Goal: Transaction & Acquisition: Book appointment/travel/reservation

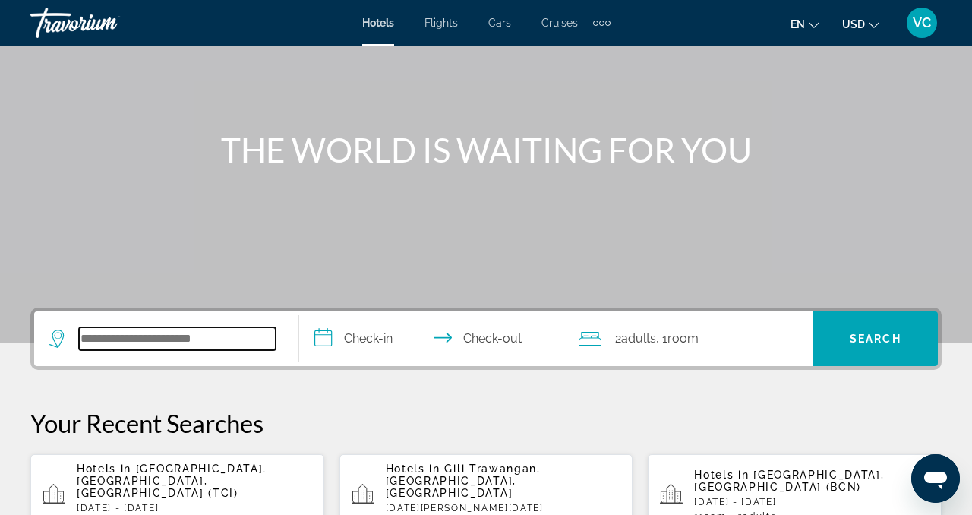
click at [137, 339] on input "Search widget" at bounding box center [177, 338] width 197 height 23
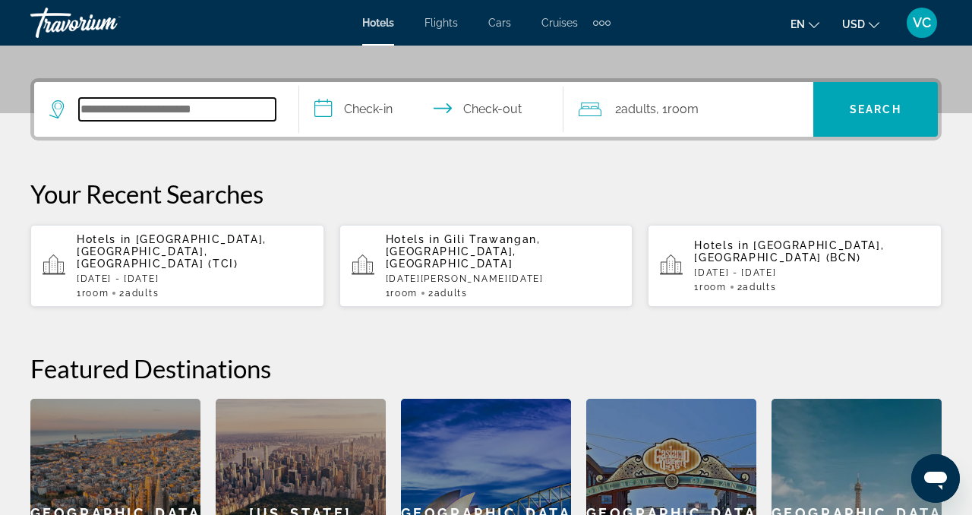
scroll to position [371, 0]
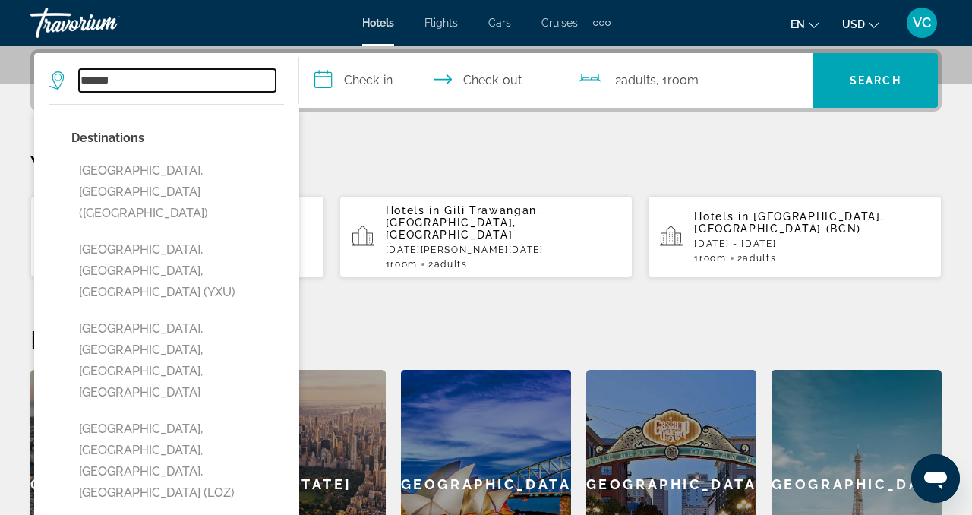
type input "******"
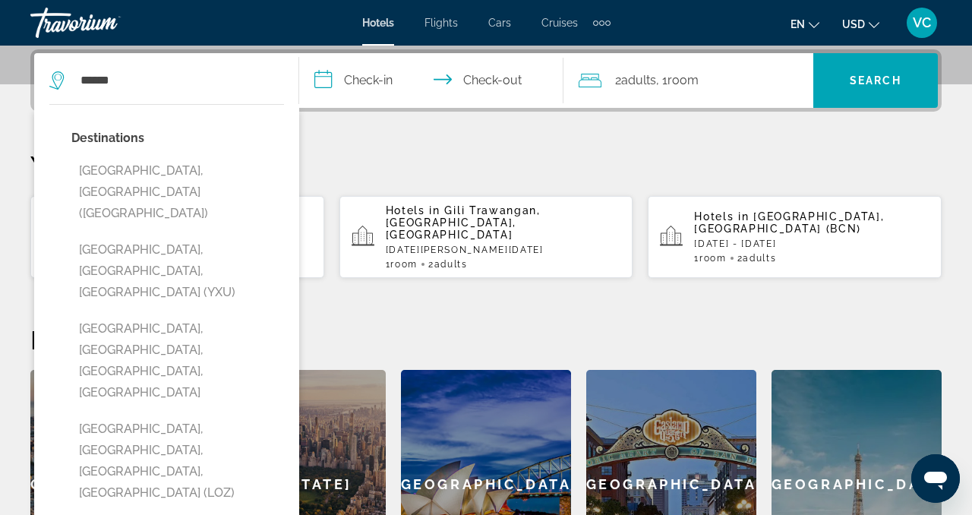
click at [364, 80] on input "**********" at bounding box center [434, 82] width 271 height 59
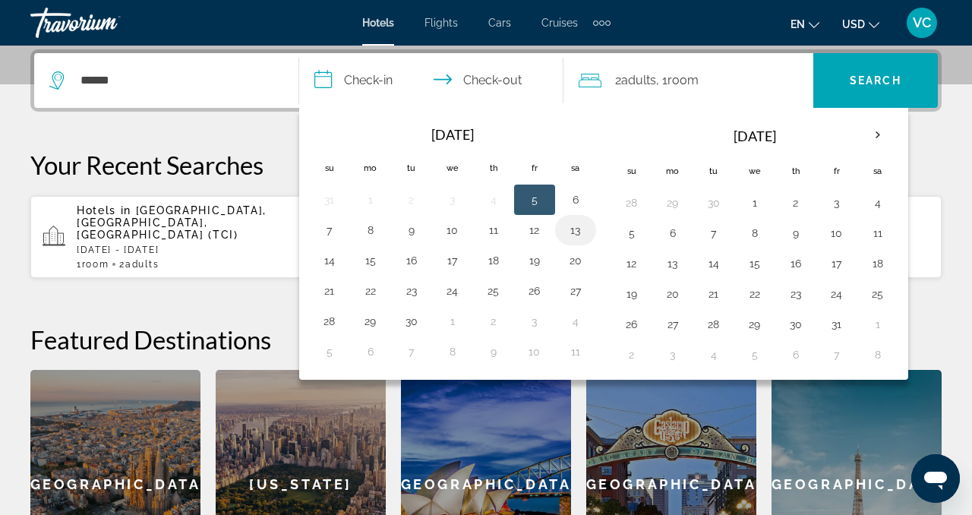
click at [574, 230] on button "13" at bounding box center [575, 229] width 24 height 21
click at [329, 260] on button "14" at bounding box center [329, 260] width 24 height 21
type input "**********"
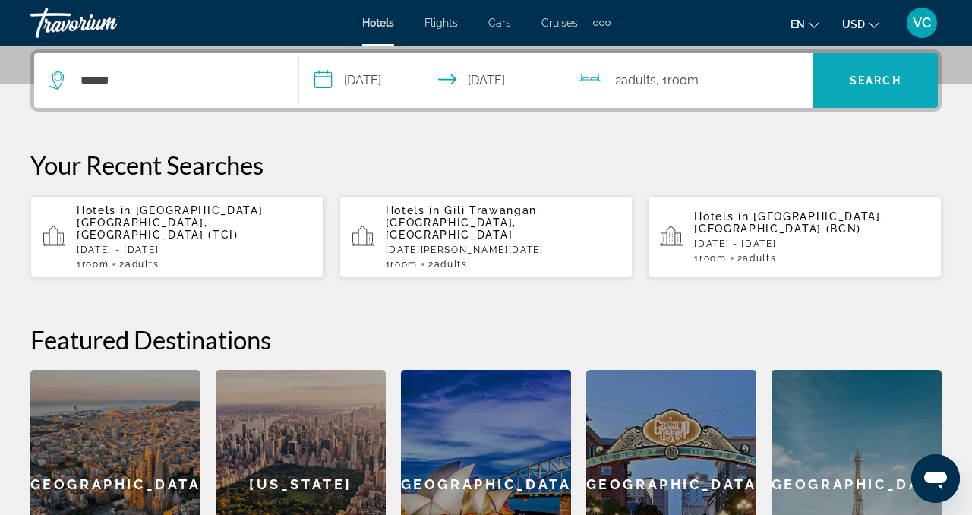
click at [884, 74] on span "Search" at bounding box center [875, 80] width 52 height 12
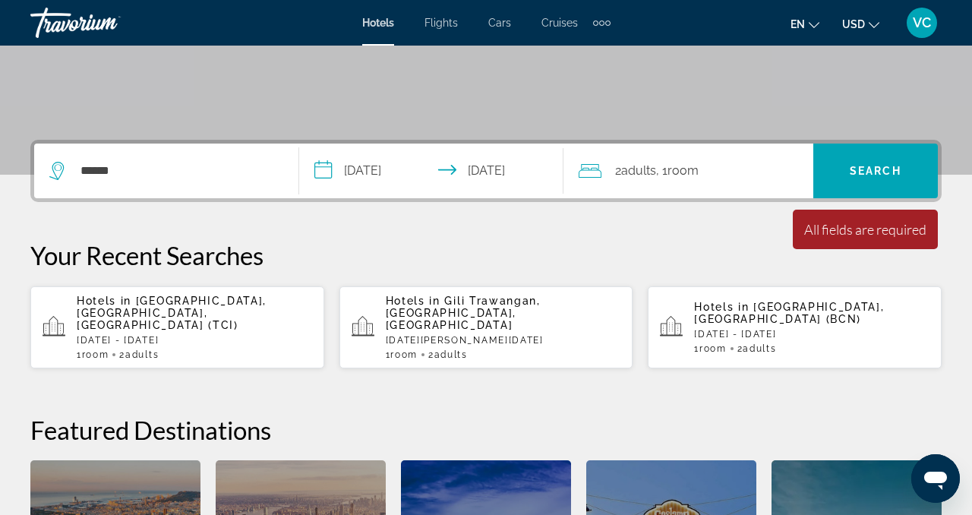
scroll to position [278, 0]
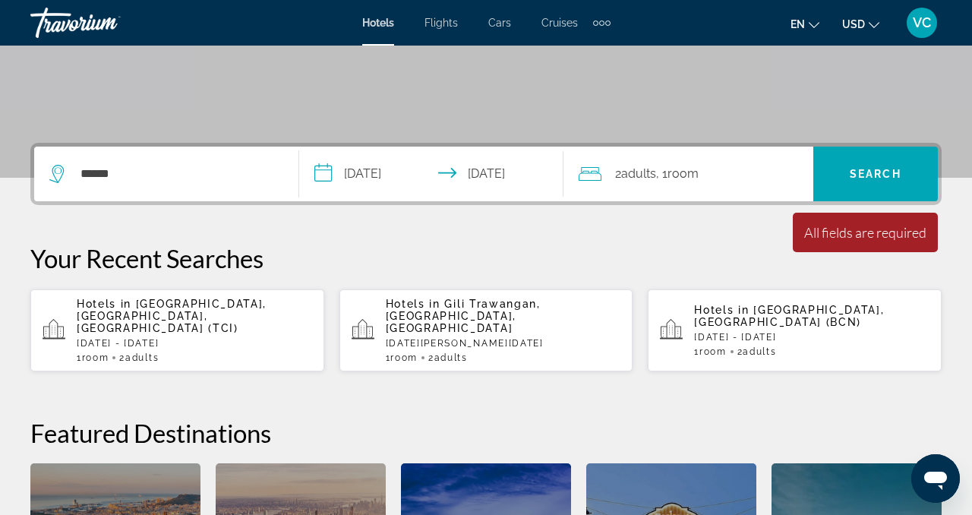
click at [679, 175] on span "Room" at bounding box center [682, 173] width 31 height 14
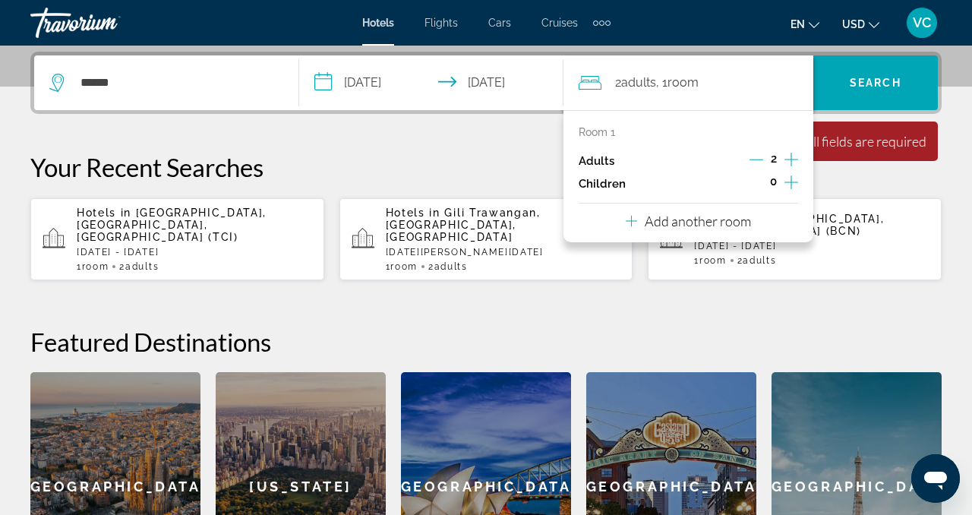
scroll to position [371, 0]
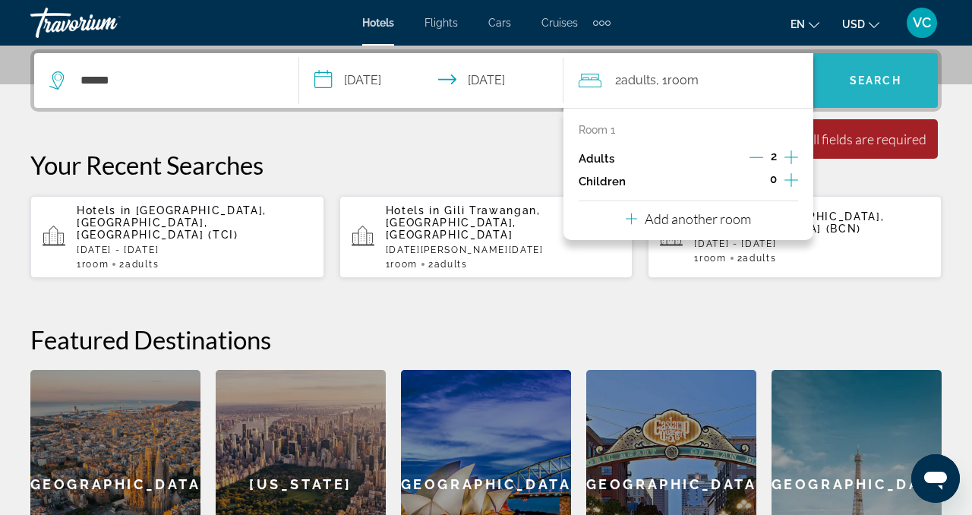
click at [870, 71] on span "Search widget" at bounding box center [875, 80] width 124 height 36
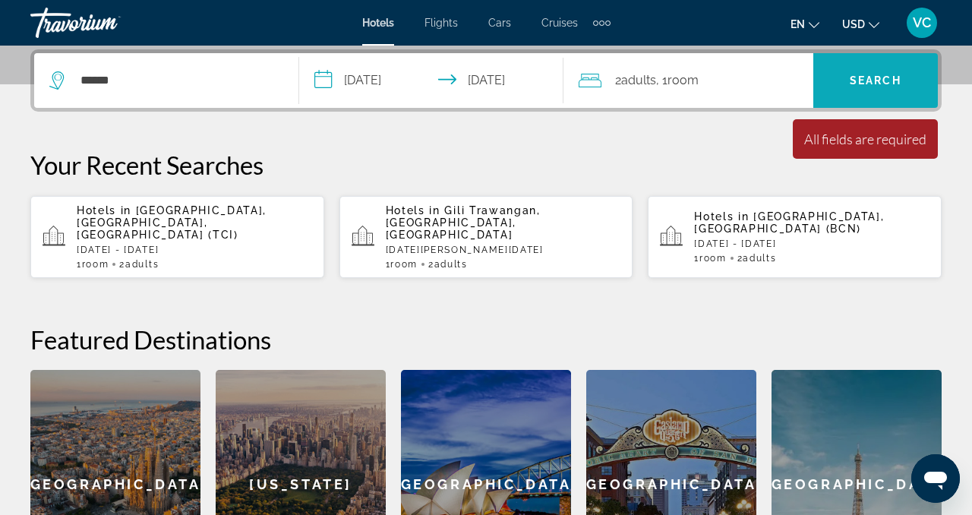
click at [870, 71] on span "Search widget" at bounding box center [875, 80] width 124 height 36
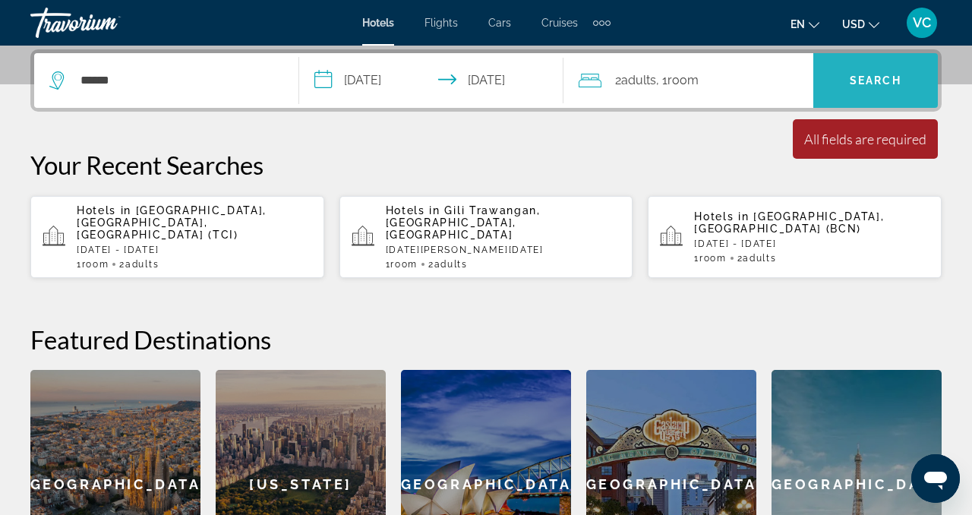
click at [868, 84] on span "Search" at bounding box center [875, 80] width 52 height 12
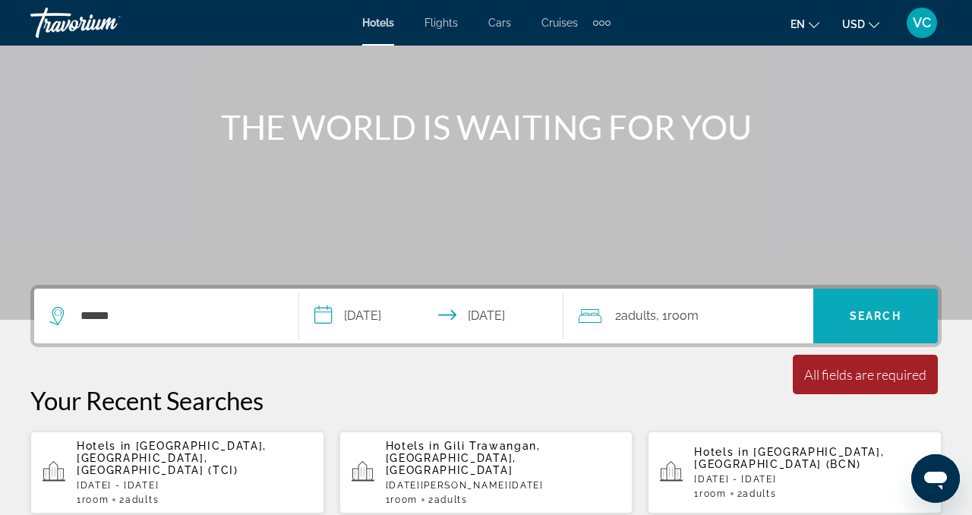
scroll to position [135, 0]
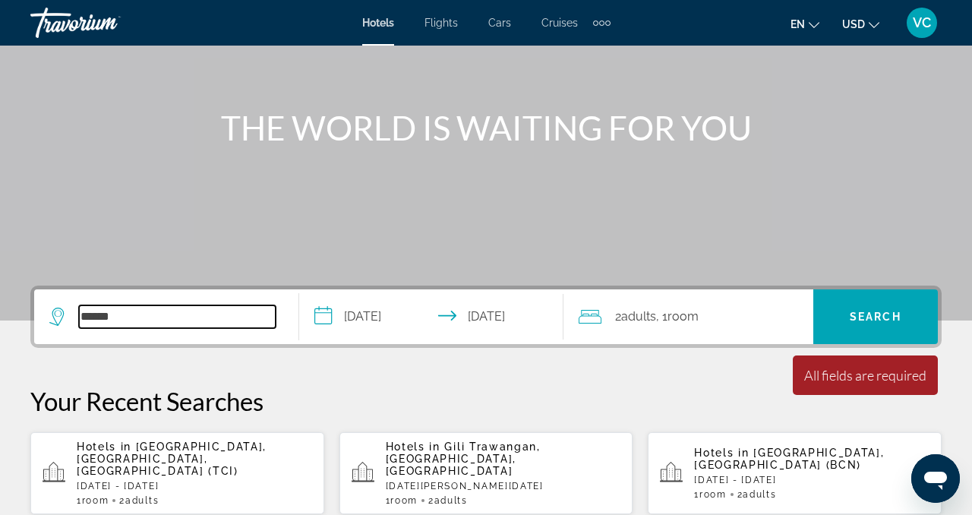
click at [150, 320] on input "******" at bounding box center [177, 316] width 197 height 23
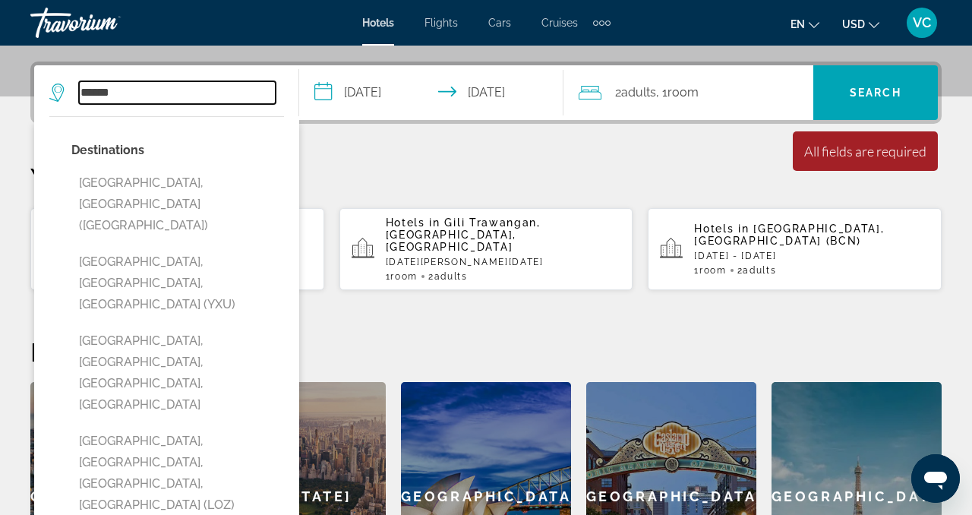
scroll to position [371, 0]
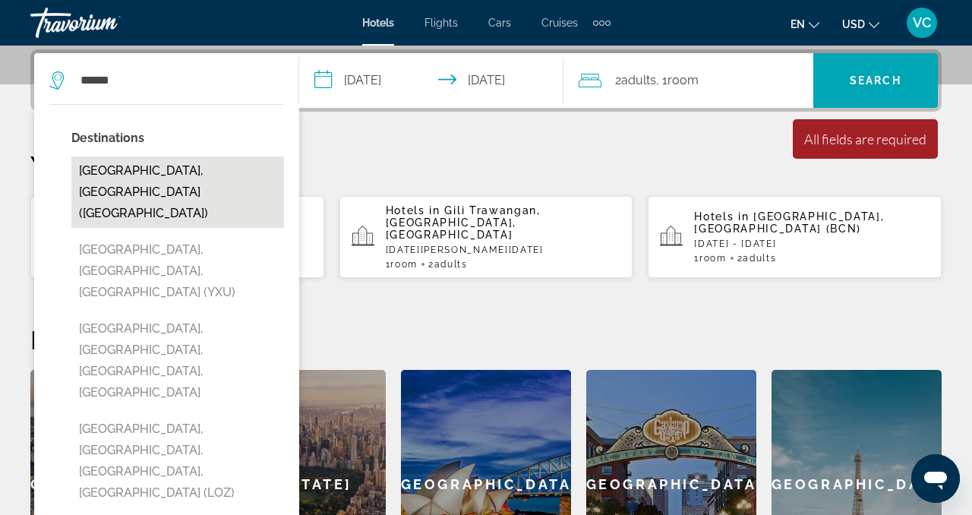
click at [186, 171] on button "[GEOGRAPHIC_DATA], [GEOGRAPHIC_DATA] ([GEOGRAPHIC_DATA])" at bounding box center [177, 191] width 213 height 71
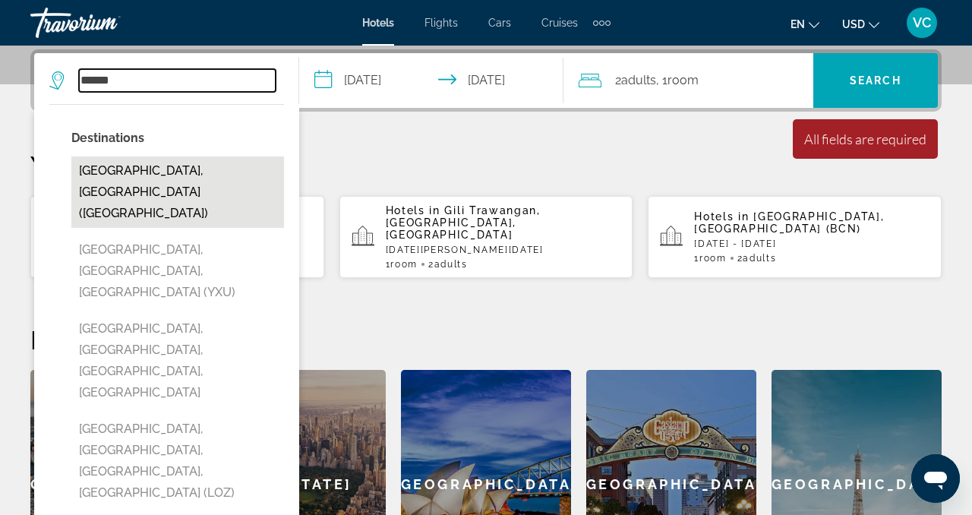
type input "**********"
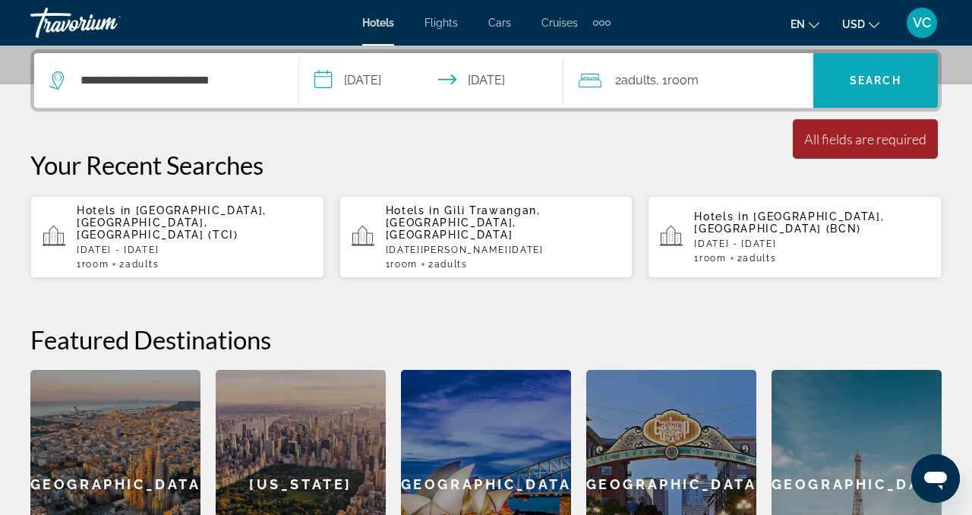
click at [845, 89] on span "Search widget" at bounding box center [875, 80] width 124 height 36
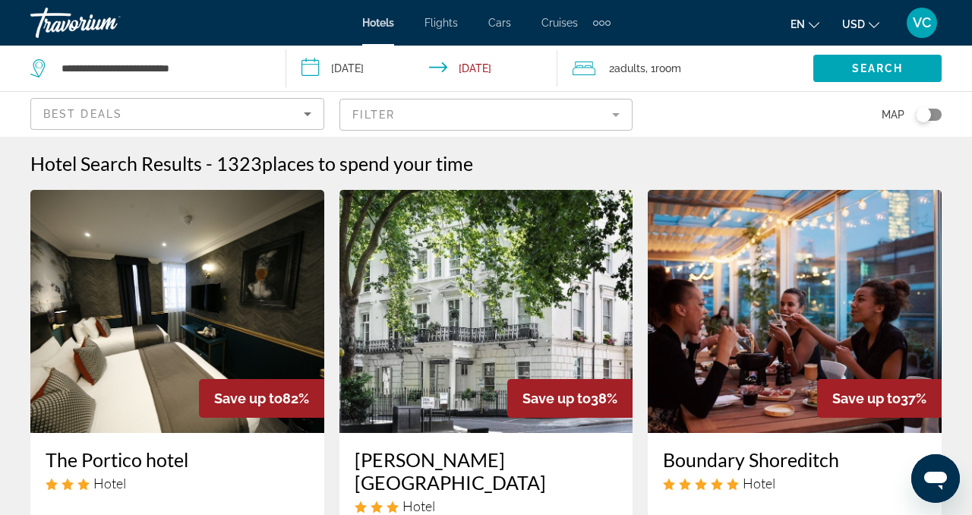
click at [617, 115] on mat-form-field "Filter" at bounding box center [486, 115] width 294 height 32
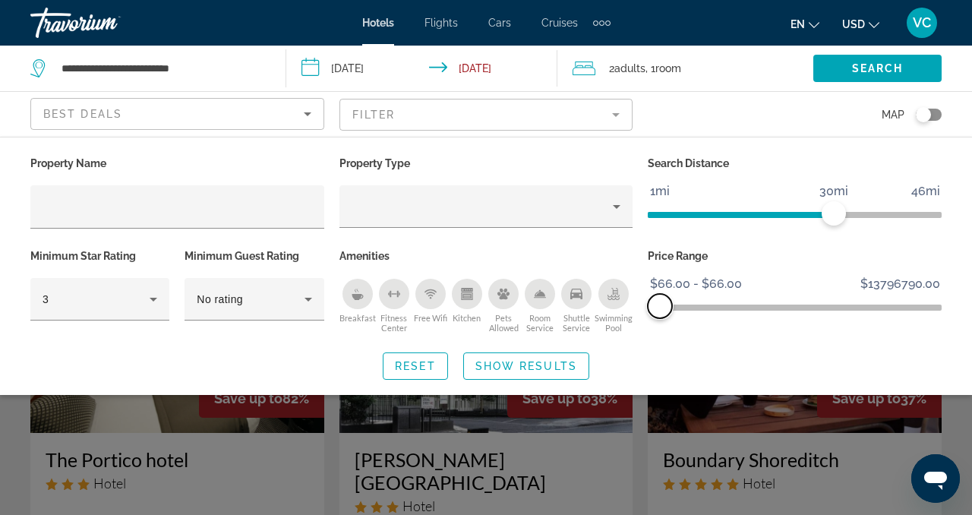
drag, startPoint x: 929, startPoint y: 306, endPoint x: 659, endPoint y: 319, distance: 270.5
click at [659, 319] on div "Price Range $66.00 $13796790.00 $66.00 $66.00 $66.00 - $66.00" at bounding box center [794, 291] width 309 height 92
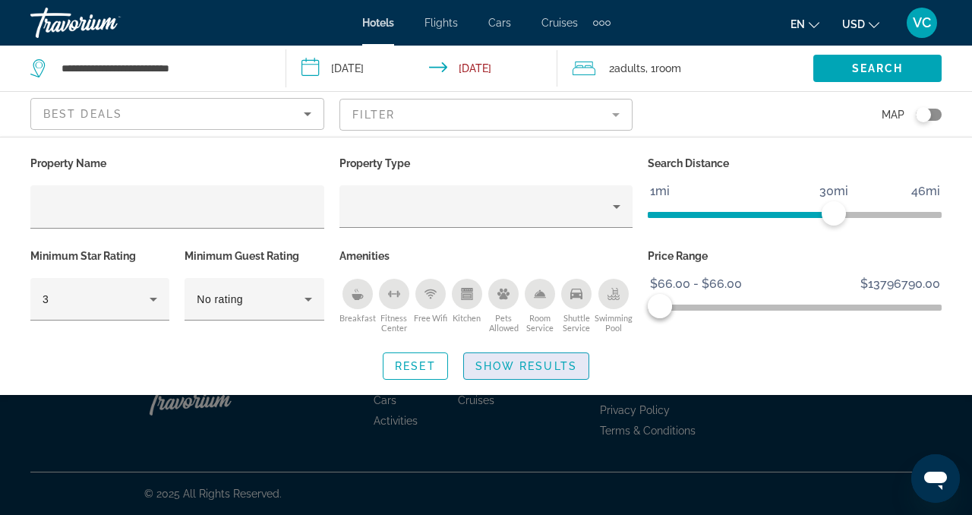
click at [547, 369] on span "Show Results" at bounding box center [526, 366] width 102 height 12
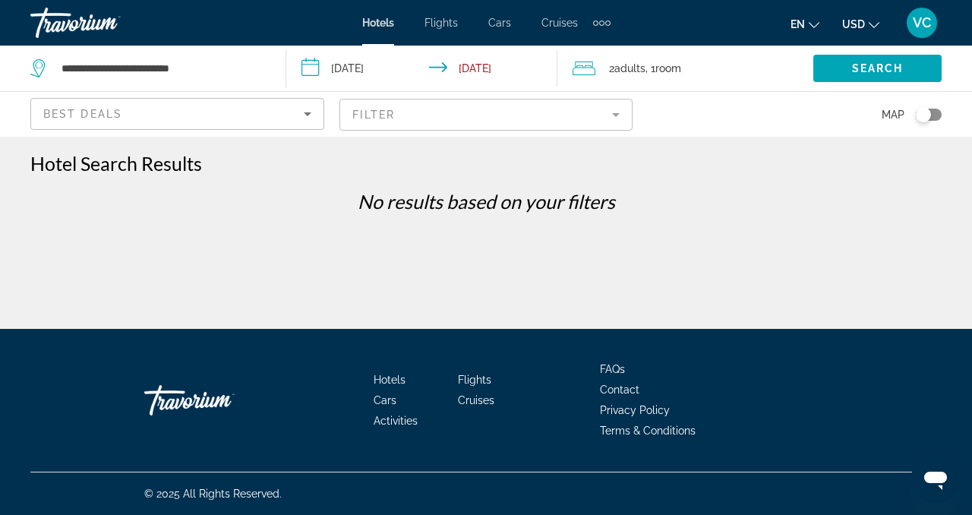
click at [400, 109] on mat-form-field "Filter" at bounding box center [486, 115] width 294 height 32
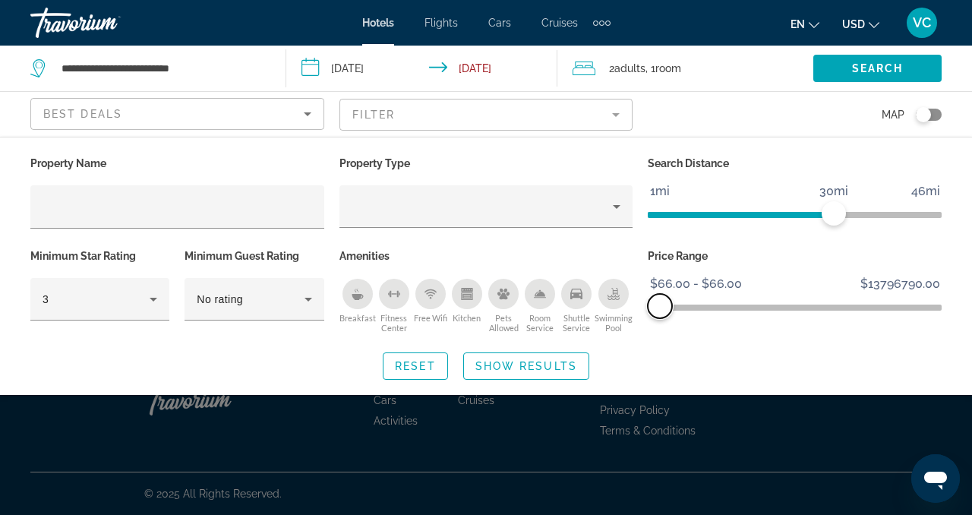
click at [657, 301] on span "ngx-slider-max" at bounding box center [660, 306] width 24 height 24
click at [660, 303] on span "ngx-slider-max" at bounding box center [660, 306] width 24 height 24
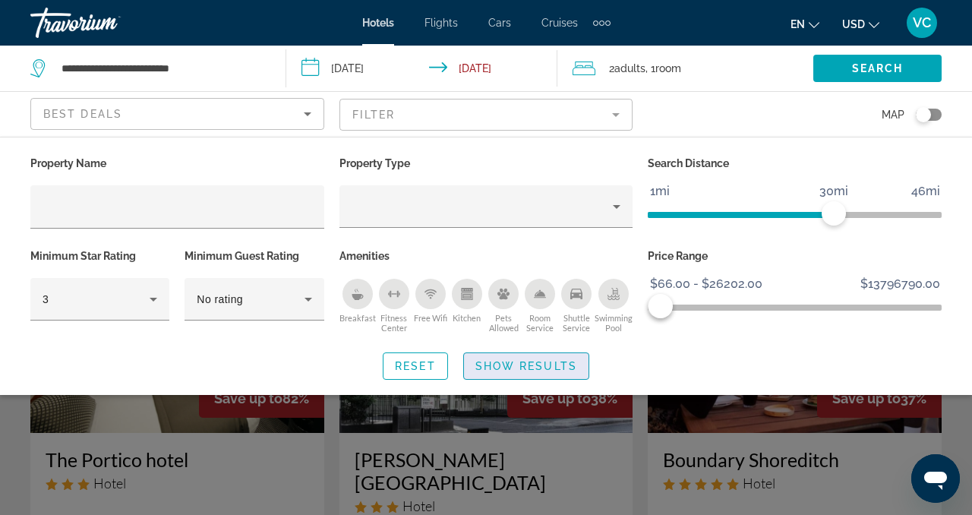
click at [556, 367] on span "Show Results" at bounding box center [526, 366] width 102 height 12
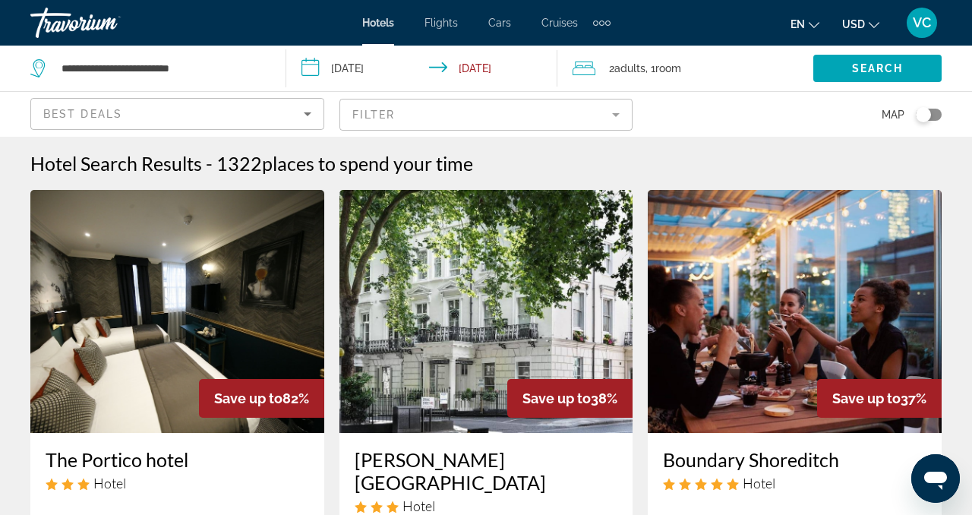
click at [315, 111] on icon "Sort by" at bounding box center [307, 114] width 18 height 18
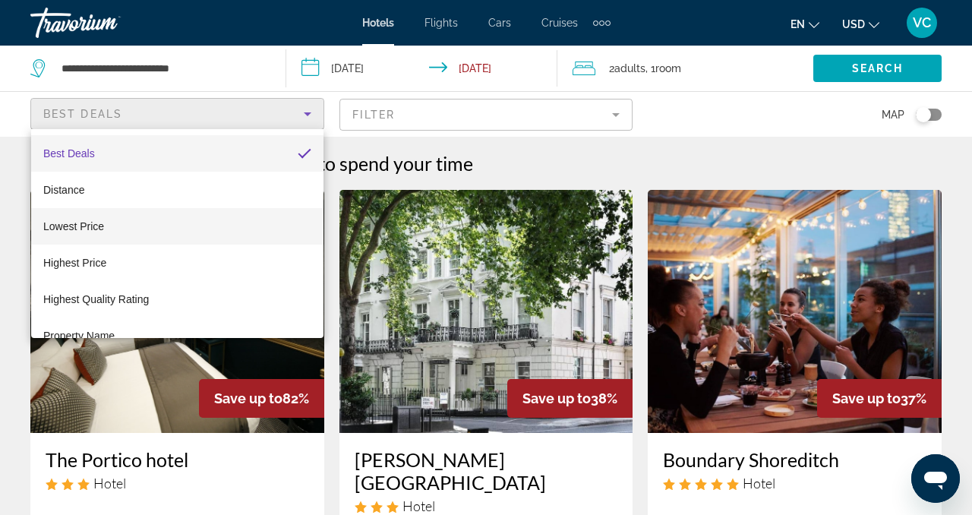
click at [83, 226] on span "Lowest Price" at bounding box center [73, 226] width 61 height 12
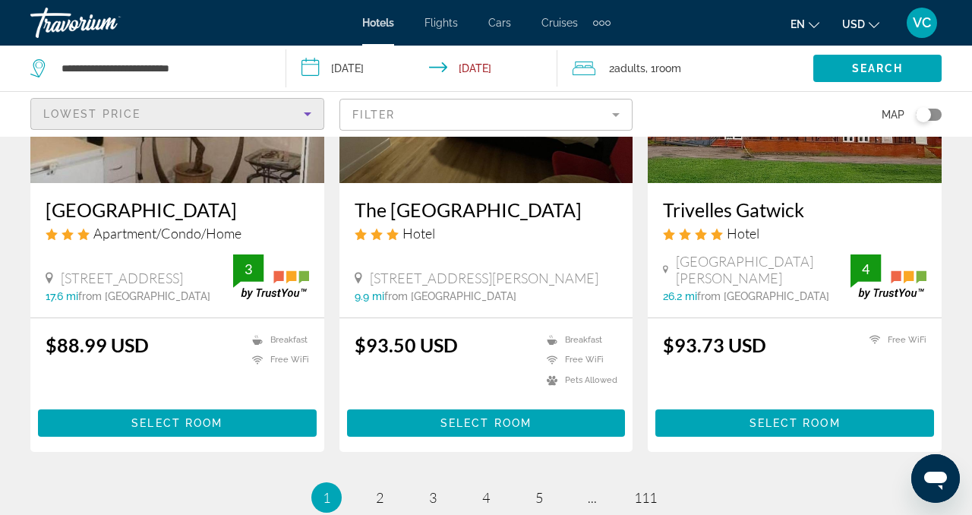
scroll to position [1952, 0]
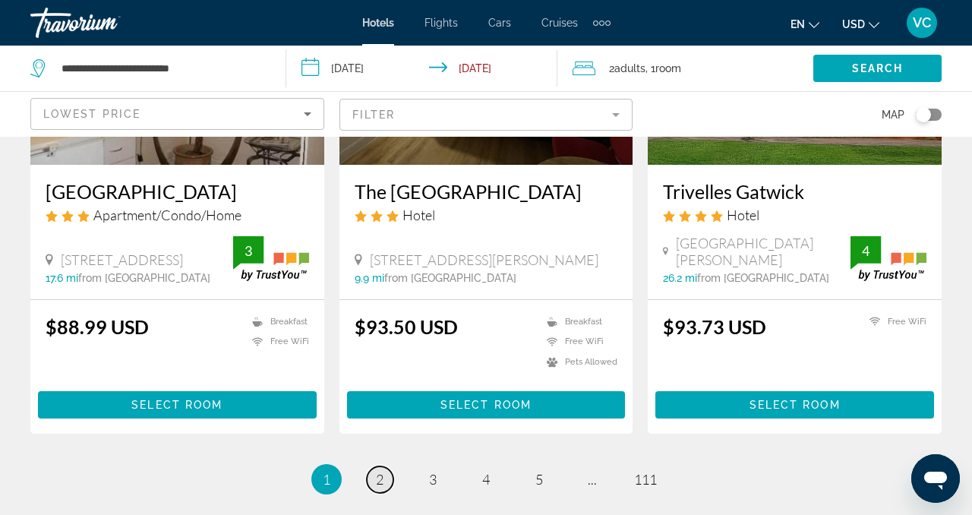
click at [380, 471] on span "2" at bounding box center [380, 479] width 8 height 17
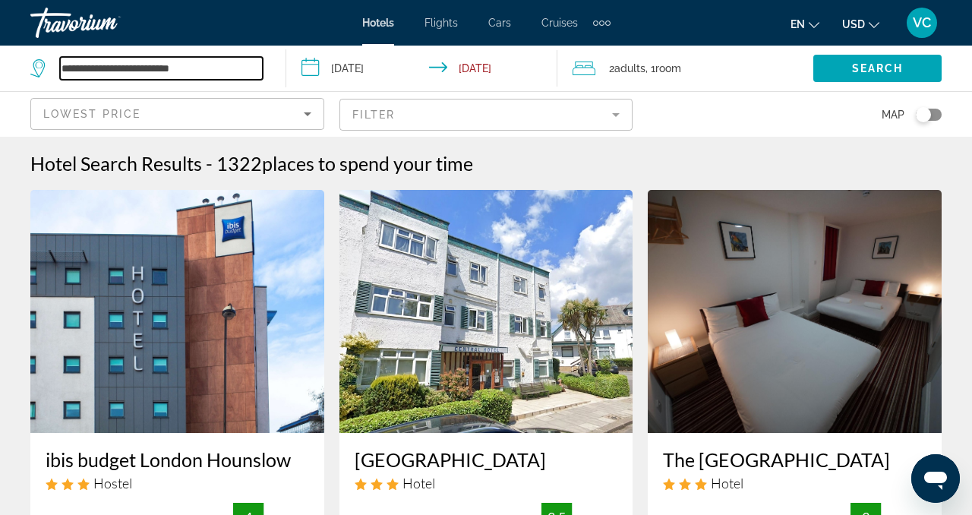
click at [224, 73] on input "**********" at bounding box center [161, 68] width 203 height 23
click at [926, 115] on div "Toggle map" at bounding box center [922, 114] width 15 height 15
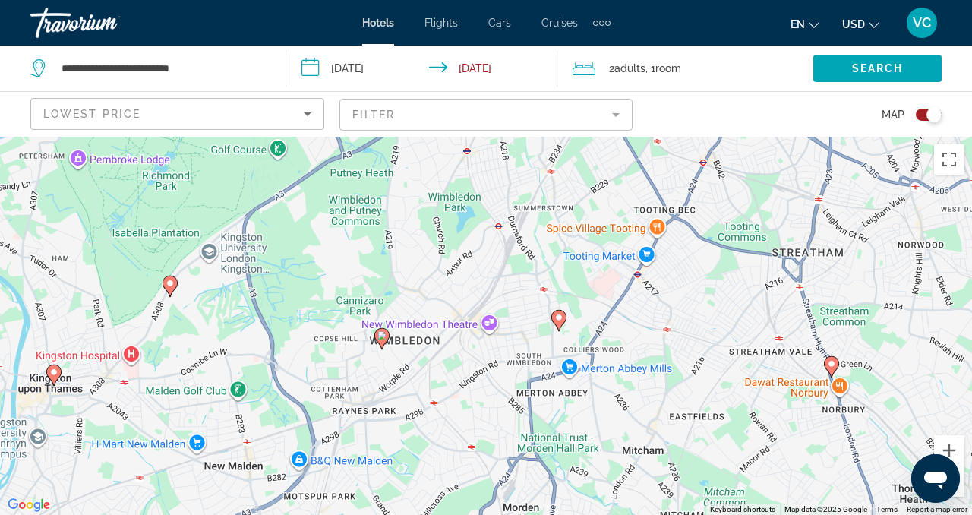
drag, startPoint x: 509, startPoint y: 319, endPoint x: 515, endPoint y: 513, distance: 194.4
click at [515, 514] on div "To activate drag with keyboard, press Alt + Enter. Once in keyboard drag state,…" at bounding box center [486, 326] width 972 height 378
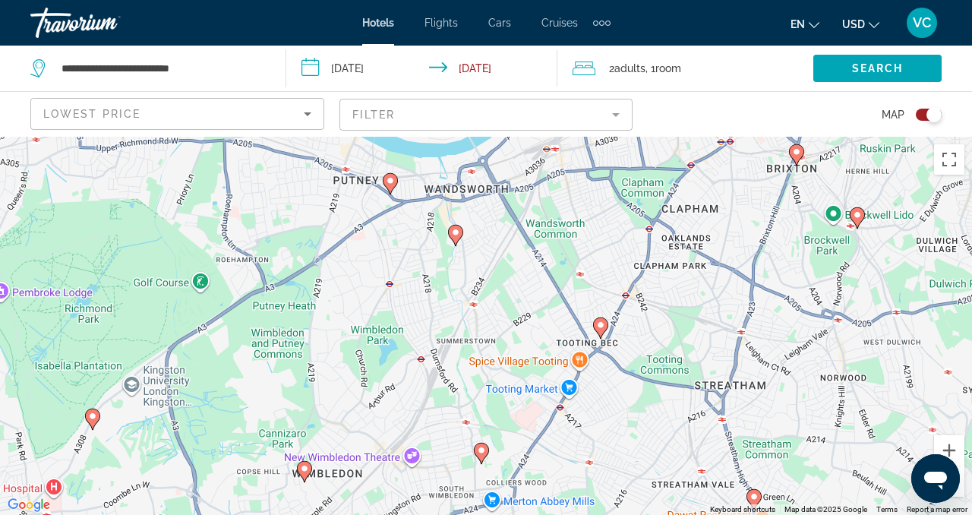
drag, startPoint x: 583, startPoint y: 379, endPoint x: 505, endPoint y: 512, distance: 154.1
click at [506, 512] on div "To activate drag with keyboard, press Alt + Enter. Once in keyboard drag state,…" at bounding box center [486, 326] width 972 height 378
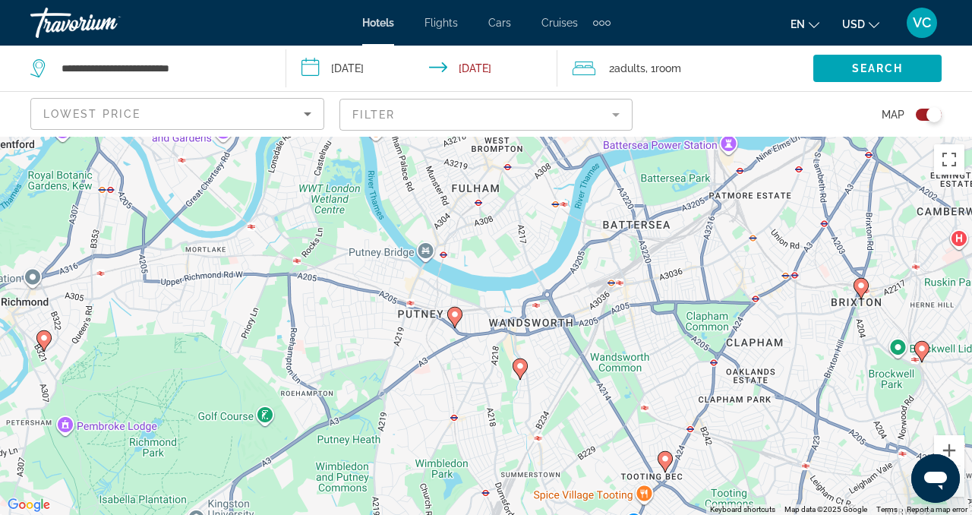
drag, startPoint x: 574, startPoint y: 377, endPoint x: 627, endPoint y: 514, distance: 147.3
click at [630, 514] on div "To activate drag with keyboard, press Alt + Enter. Once in keyboard drag state,…" at bounding box center [486, 326] width 972 height 378
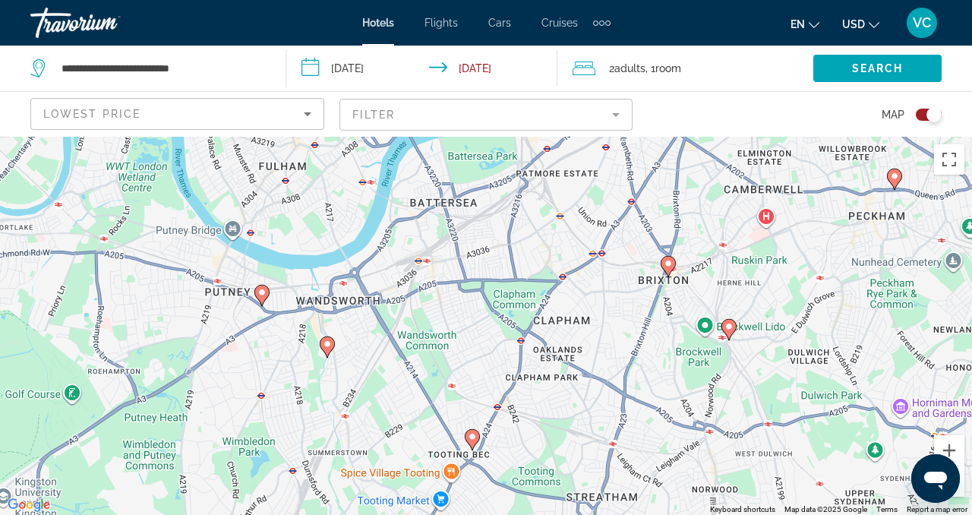
drag, startPoint x: 768, startPoint y: 468, endPoint x: 594, endPoint y: 447, distance: 175.1
click at [593, 446] on div "To activate drag with keyboard, press Alt + Enter. Once in keyboard drag state,…" at bounding box center [486, 326] width 972 height 378
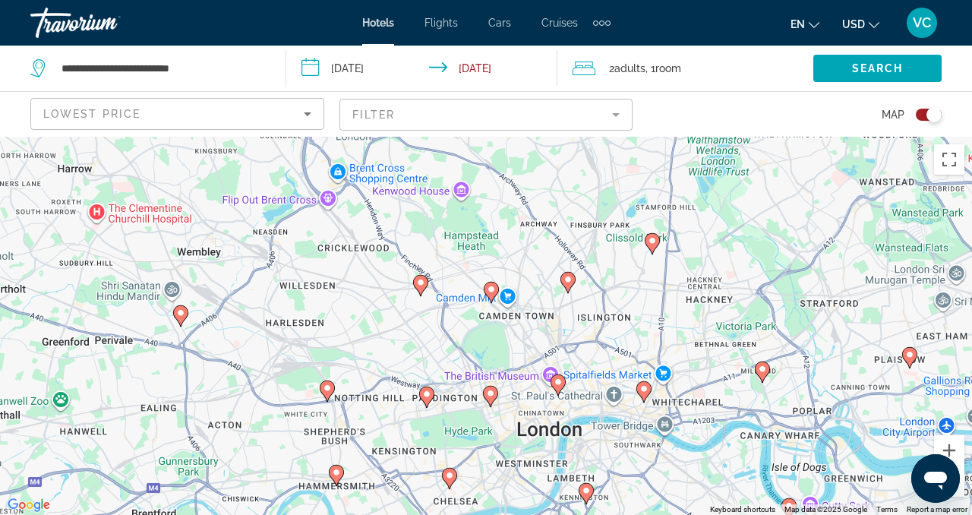
drag, startPoint x: 623, startPoint y: 192, endPoint x: 566, endPoint y: 424, distance: 239.3
click at [566, 424] on div "To activate drag with keyboard, press Alt + Enter. Once in keyboard drag state,…" at bounding box center [486, 326] width 972 height 378
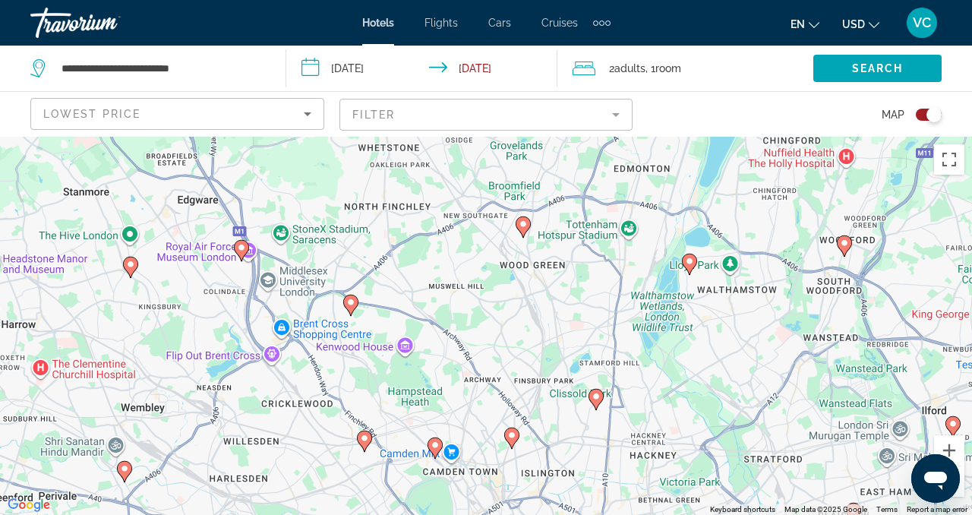
drag, startPoint x: 736, startPoint y: 358, endPoint x: 675, endPoint y: 514, distance: 167.0
click at [675, 514] on div "To activate drag with keyboard, press Alt + Enter. Once in keyboard drag state,…" at bounding box center [486, 326] width 972 height 378
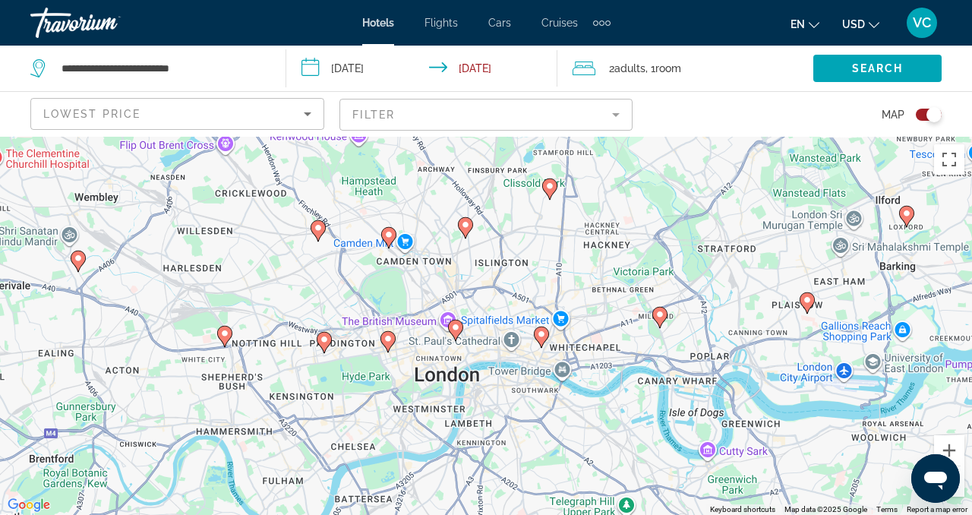
drag, startPoint x: 636, startPoint y: 465, endPoint x: 590, endPoint y: 253, distance: 216.8
click at [590, 253] on div "To activate drag with keyboard, press Alt + Enter. Once in keyboard drag state,…" at bounding box center [486, 326] width 972 height 378
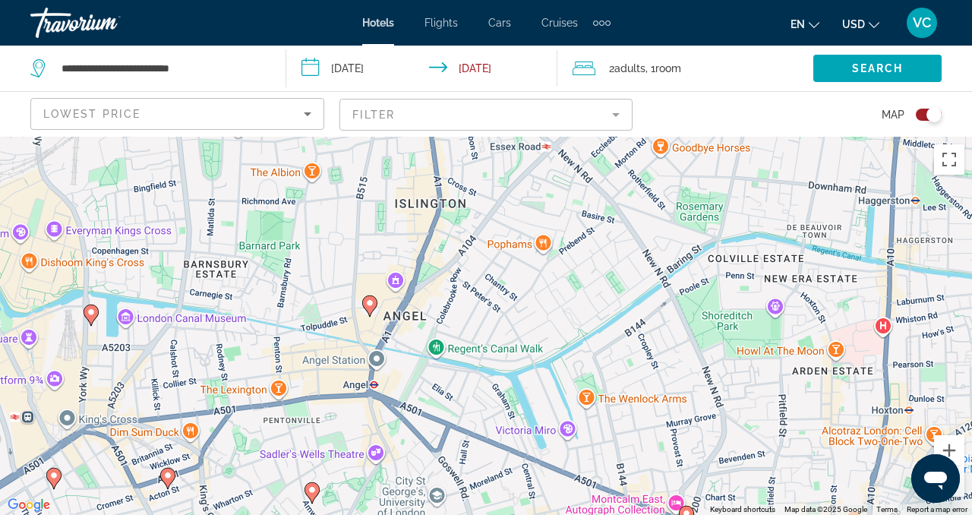
click at [370, 304] on image "Main content" at bounding box center [369, 302] width 9 height 9
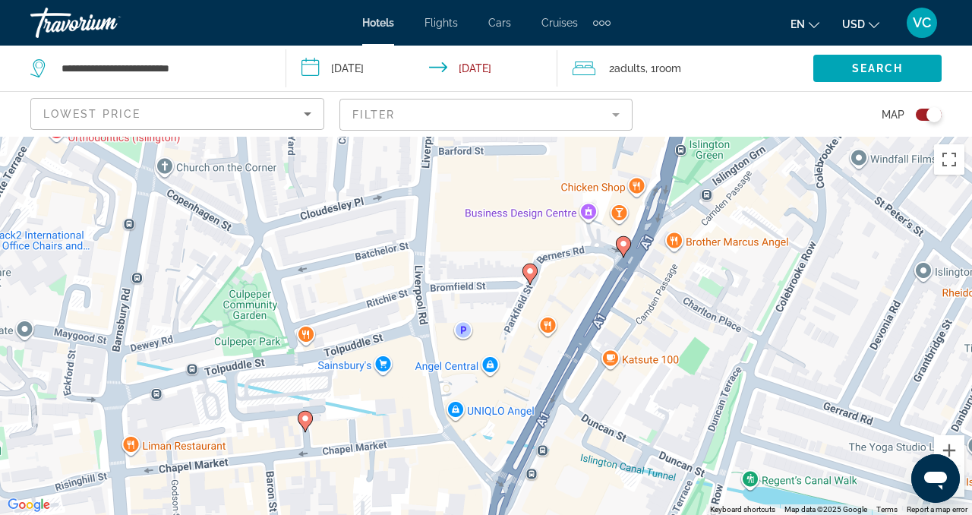
click at [531, 271] on image "Main content" at bounding box center [529, 270] width 9 height 9
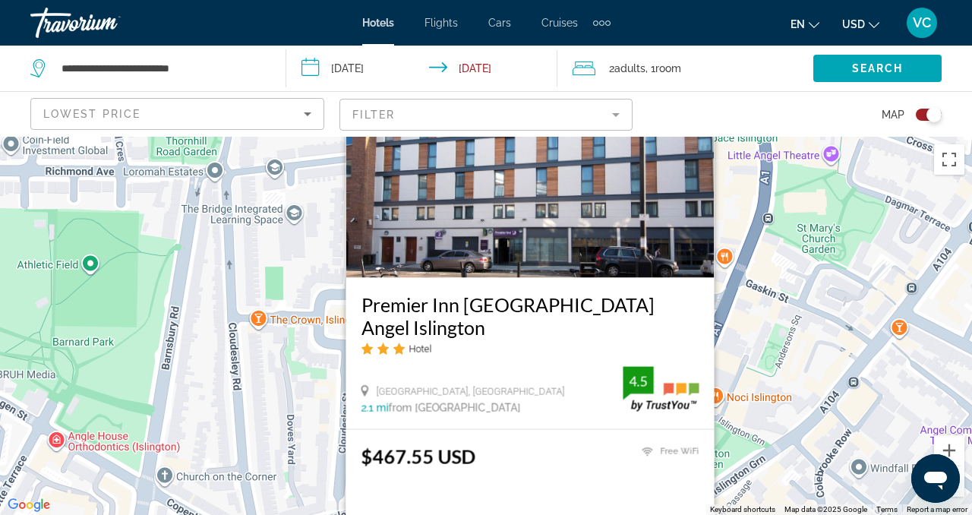
click at [729, 443] on div "To activate drag with keyboard, press Alt + Enter. Once in keyboard drag state,…" at bounding box center [486, 326] width 972 height 378
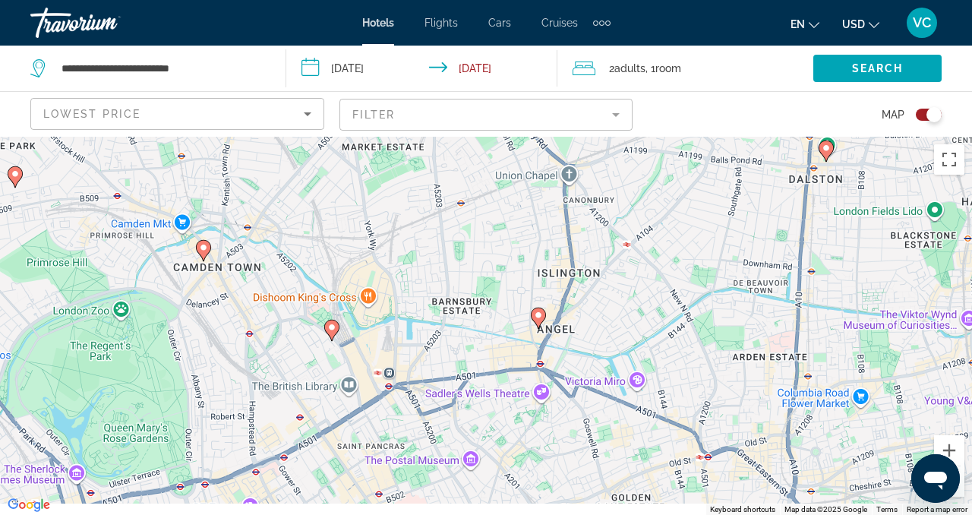
drag, startPoint x: 519, startPoint y: 449, endPoint x: 488, endPoint y: 260, distance: 191.6
click at [487, 260] on div "To activate drag with keyboard, press Alt + Enter. Once in keyboard drag state,…" at bounding box center [486, 326] width 972 height 378
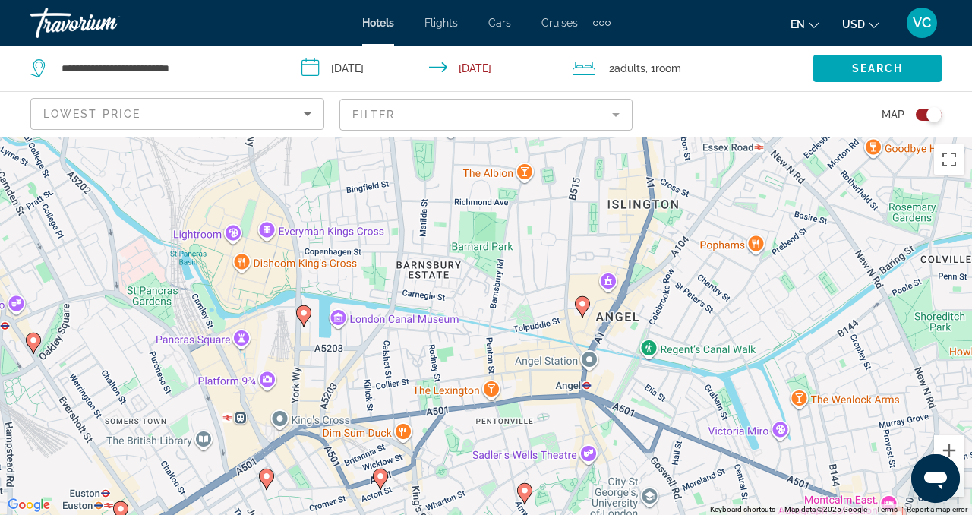
click at [305, 317] on image "Main content" at bounding box center [303, 312] width 9 height 9
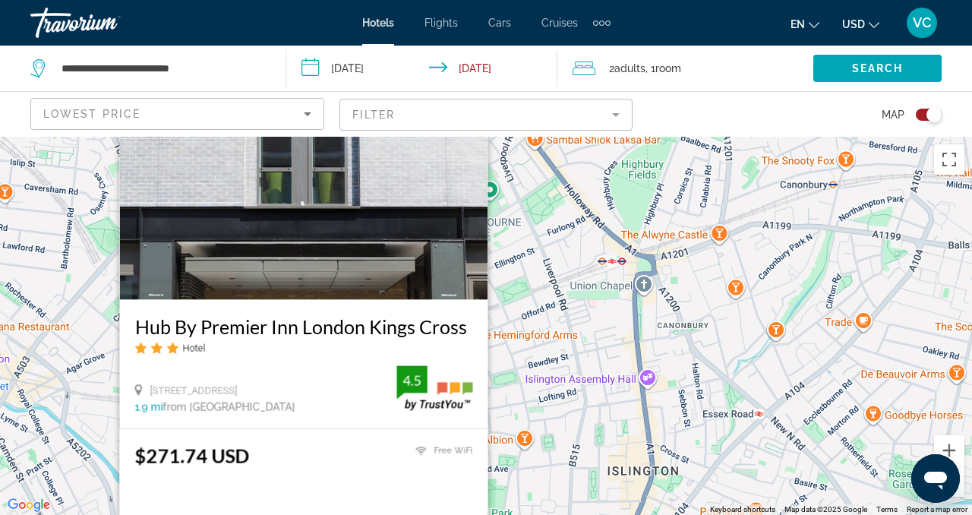
click at [518, 363] on div "To activate drag with keyboard, press Alt + Enter. Once in keyboard drag state,…" at bounding box center [486, 326] width 972 height 378
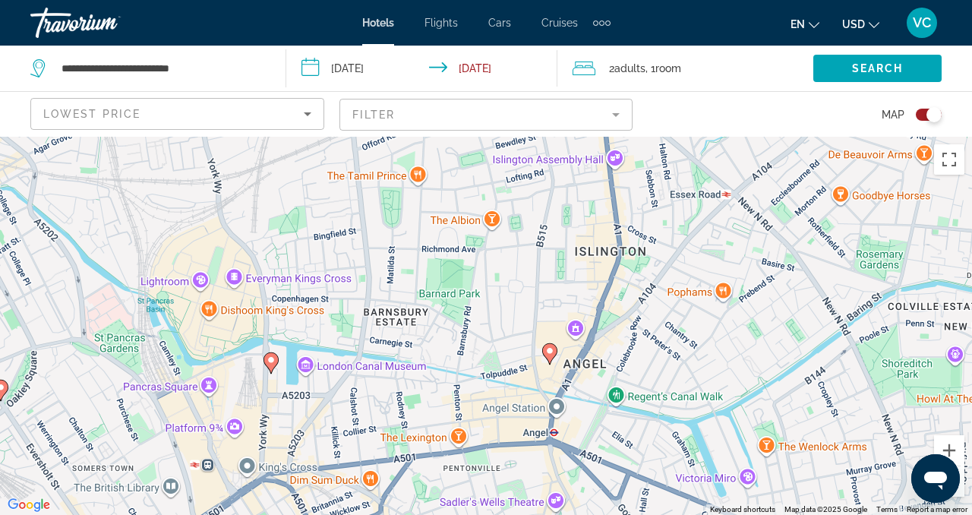
drag, startPoint x: 614, startPoint y: 443, endPoint x: 583, endPoint y: 224, distance: 221.6
click at [583, 224] on div "To activate drag with keyboard, press Alt + Enter. Once in keyboard drag state,…" at bounding box center [486, 326] width 972 height 378
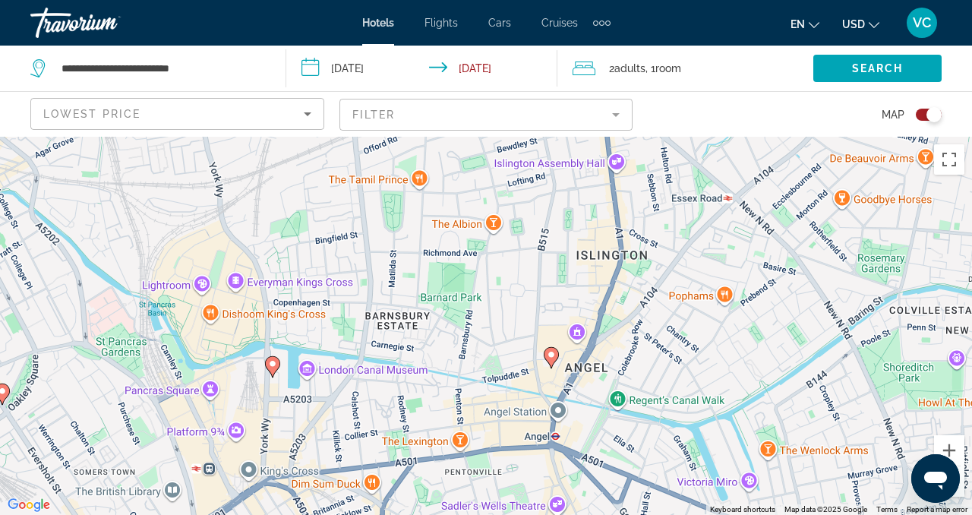
click at [554, 358] on image "Main content" at bounding box center [551, 354] width 9 height 9
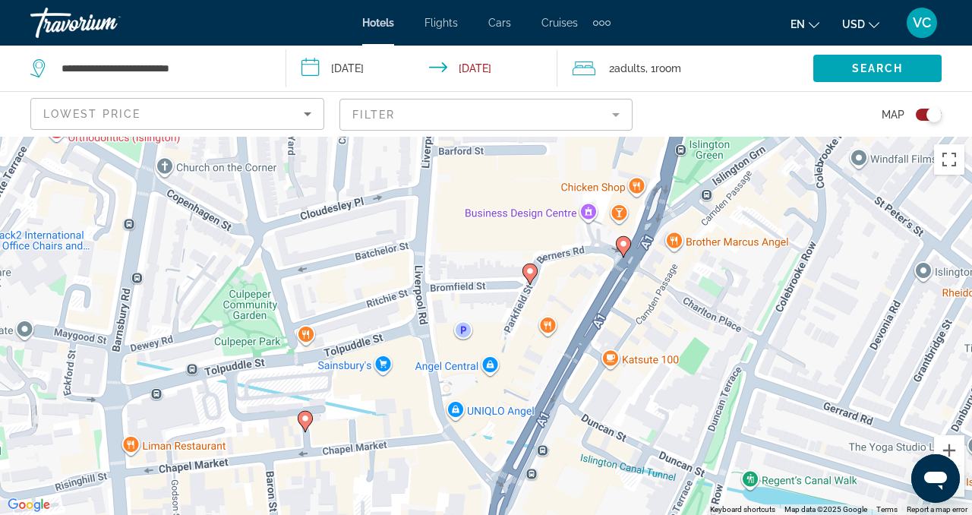
click at [624, 247] on g "Main content" at bounding box center [623, 246] width 15 height 21
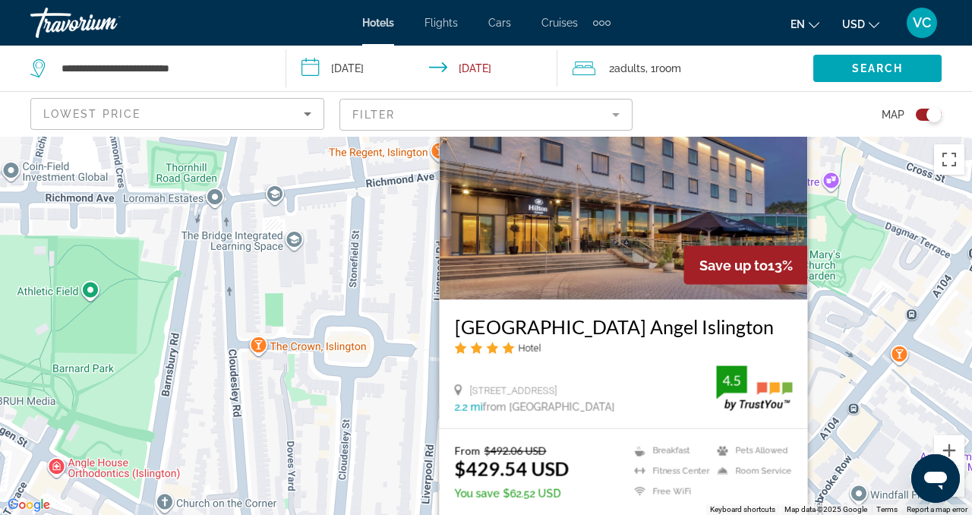
click at [824, 322] on div "To activate drag with keyboard, press Alt + Enter. Once in keyboard drag state,…" at bounding box center [486, 326] width 972 height 378
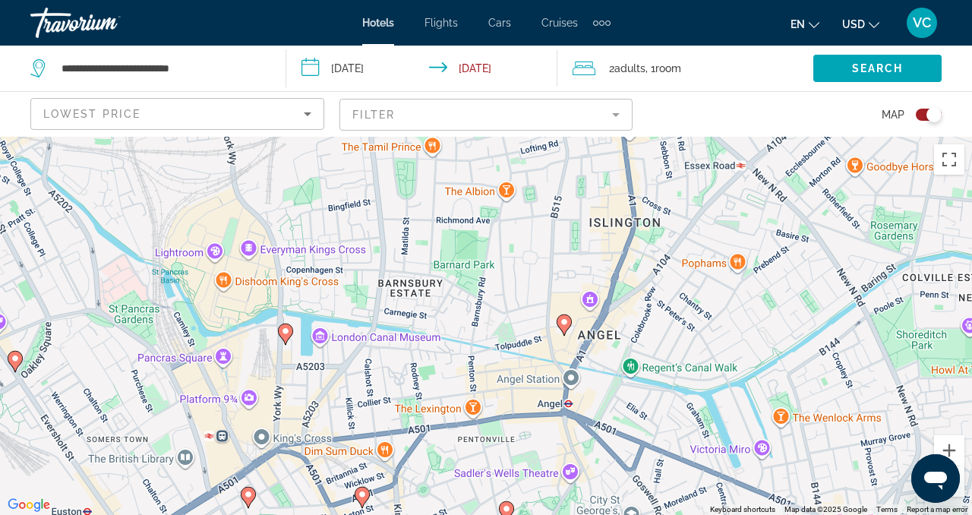
drag, startPoint x: 666, startPoint y: 423, endPoint x: 591, endPoint y: 361, distance: 97.0
click at [591, 361] on div "To activate drag with keyboard, press Alt + Enter. Once in keyboard drag state,…" at bounding box center [486, 326] width 972 height 378
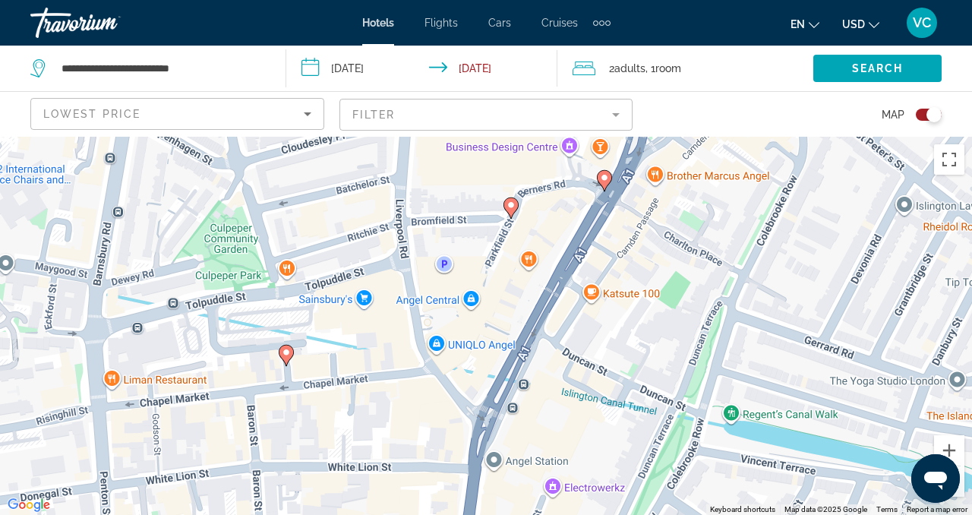
click at [510, 210] on icon "Main content" at bounding box center [511, 208] width 14 height 20
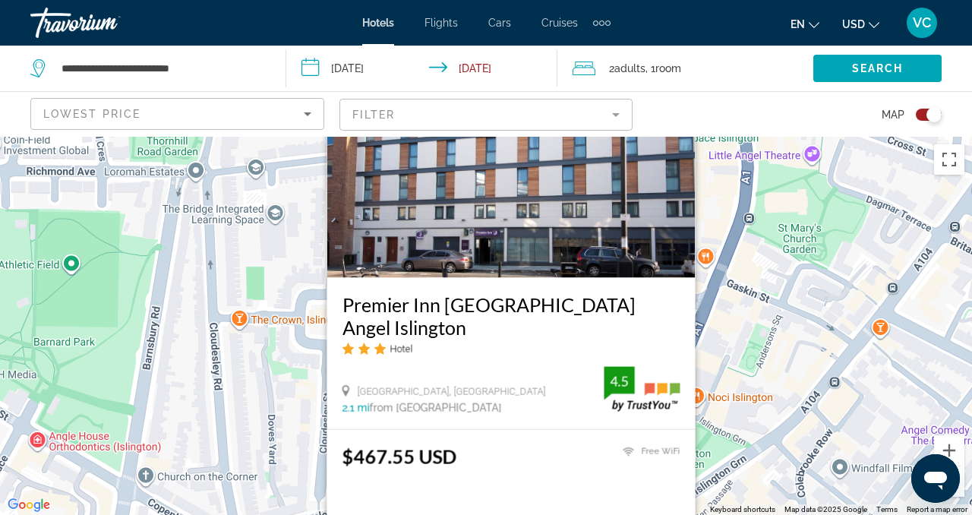
click at [716, 204] on div "To activate drag with keyboard, press Alt + Enter. Once in keyboard drag state,…" at bounding box center [486, 326] width 972 height 378
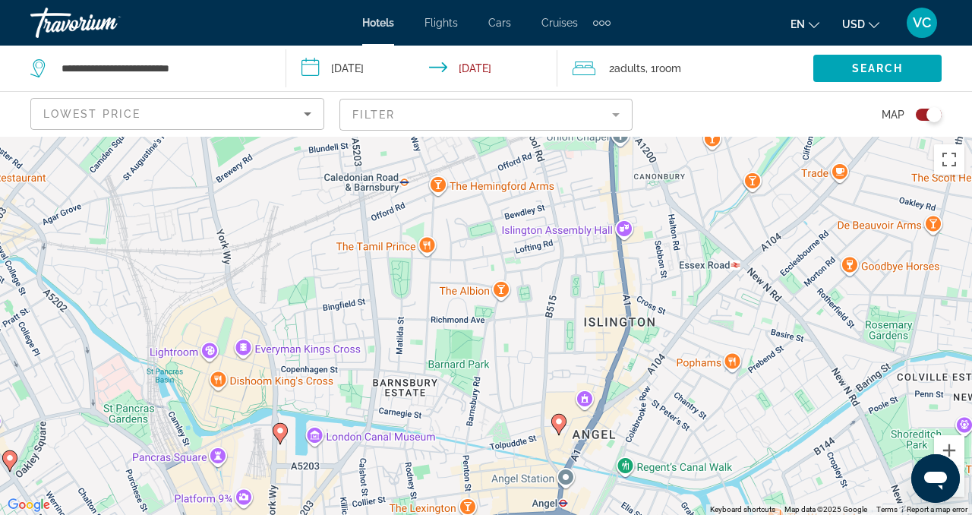
click at [286, 437] on gmp-advanced-marker "Main content" at bounding box center [280, 433] width 15 height 23
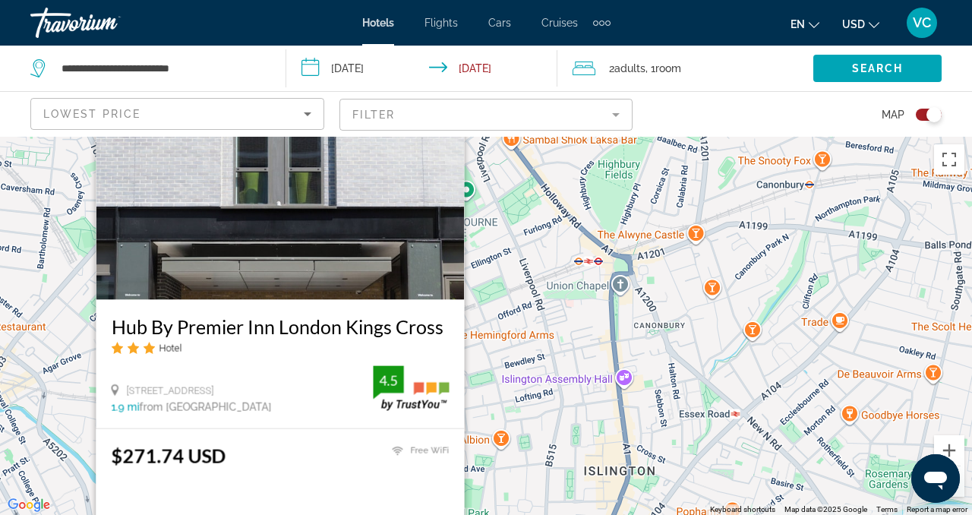
click at [520, 400] on div "To activate drag with keyboard, press Alt + Enter. Once in keyboard drag state,…" at bounding box center [486, 326] width 972 height 378
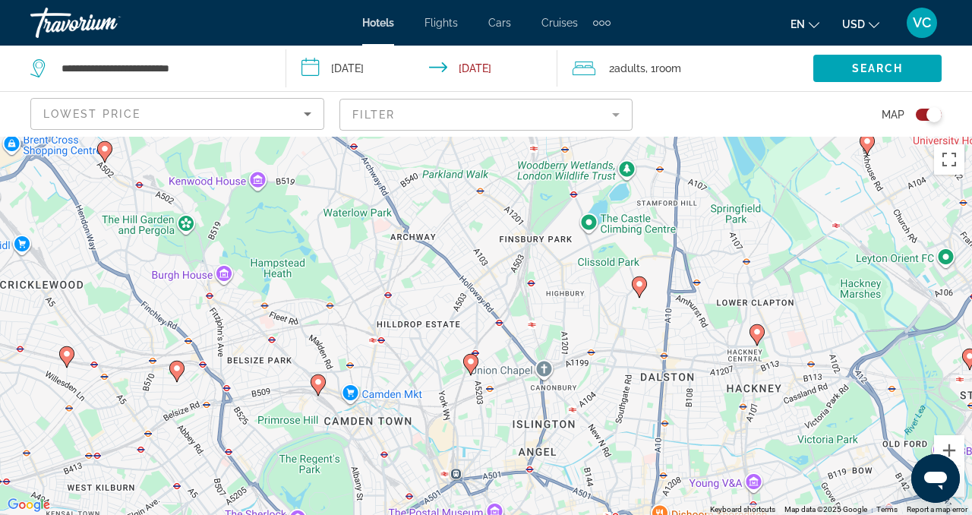
click at [644, 291] on gmp-advanced-marker "Main content" at bounding box center [639, 287] width 15 height 23
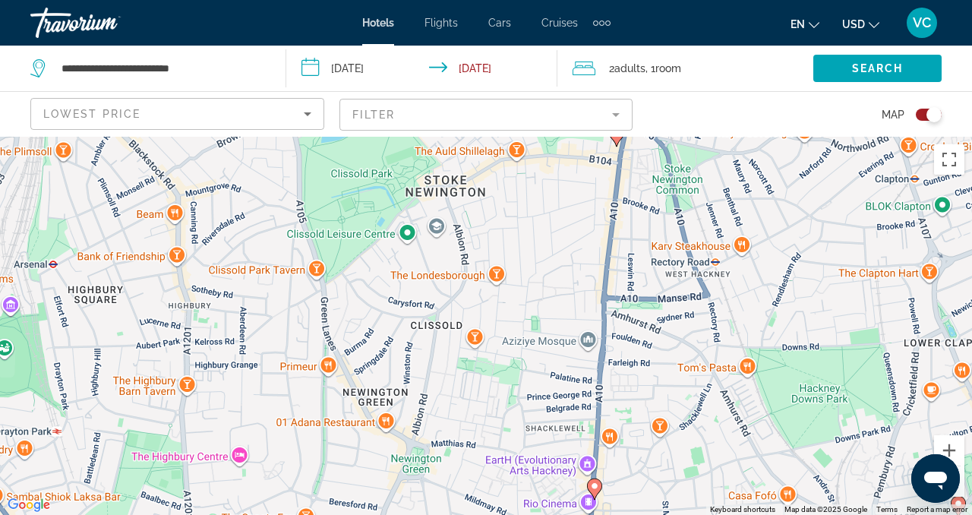
click at [239, 458] on div "To activate drag with keyboard, press Alt + Enter. Once in keyboard drag state,…" at bounding box center [486, 326] width 972 height 378
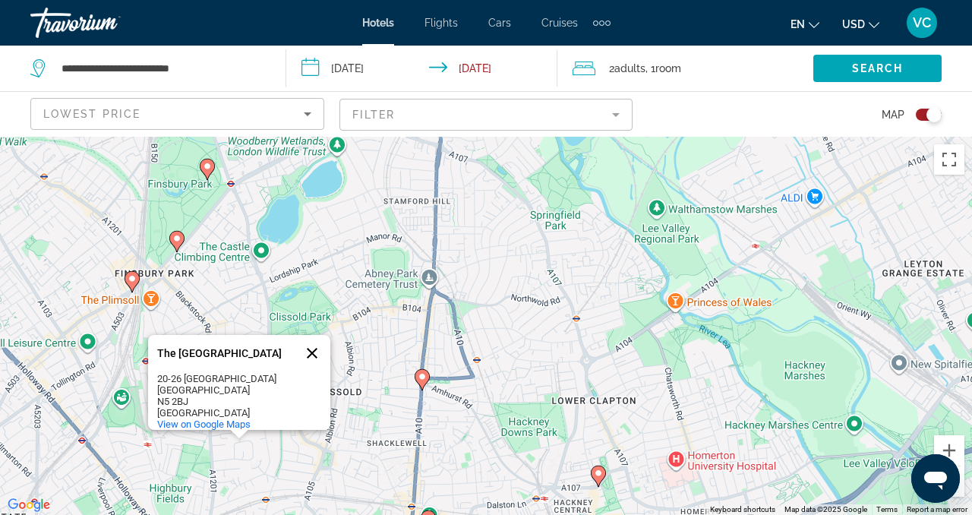
click at [315, 345] on button "Close" at bounding box center [312, 353] width 36 height 36
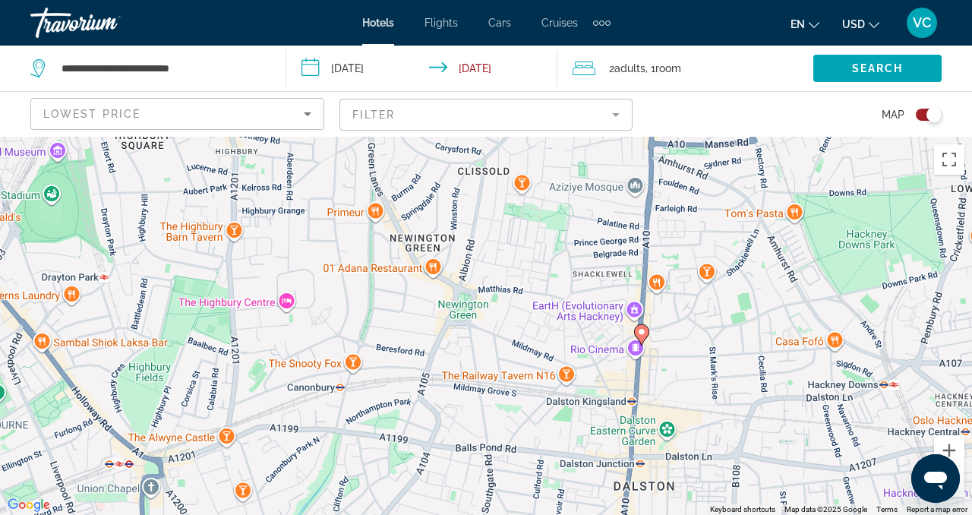
drag, startPoint x: 274, startPoint y: 429, endPoint x: 368, endPoint y: 182, distance: 264.1
click at [368, 182] on div "To activate drag with keyboard, press Alt + Enter. Once in keyboard drag state,…" at bounding box center [486, 326] width 972 height 378
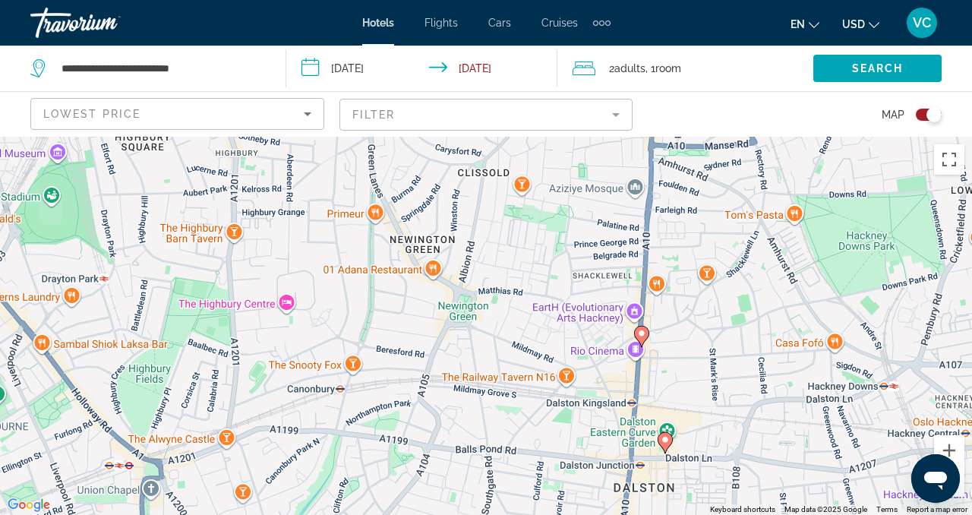
click at [286, 307] on div "To activate drag with keyboard, press Alt + Enter. Once in keyboard drag state,…" at bounding box center [486, 326] width 972 height 378
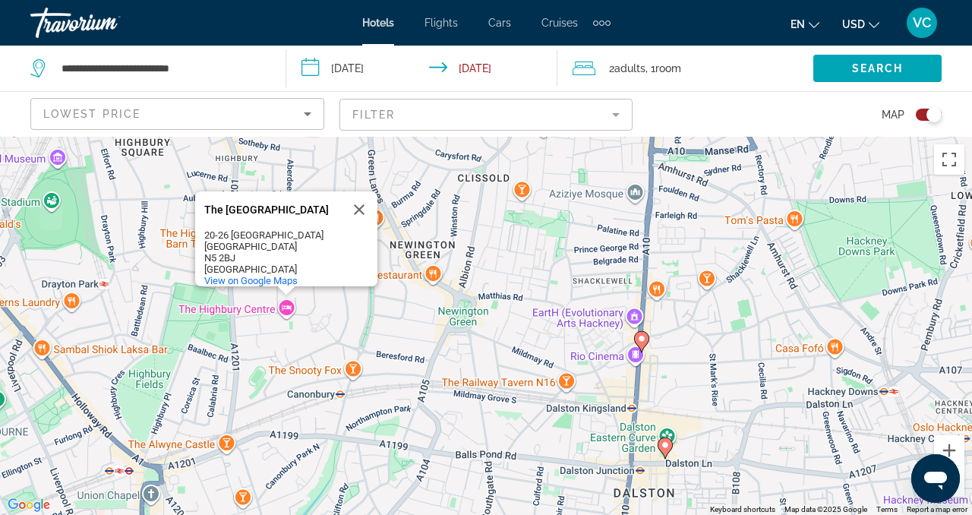
click at [286, 306] on div "To activate drag with keyboard, press Alt + Enter. Once in keyboard drag state,…" at bounding box center [486, 326] width 972 height 378
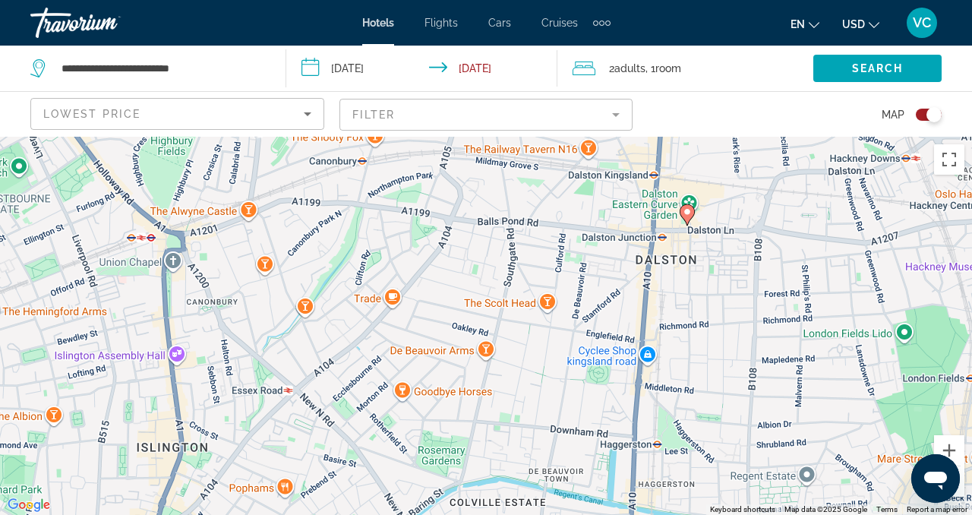
drag, startPoint x: 424, startPoint y: 382, endPoint x: 446, endPoint y: 148, distance: 234.8
click at [446, 148] on div "To activate drag with keyboard, press Alt + Enter. Once in keyboard drag state,…" at bounding box center [486, 326] width 972 height 378
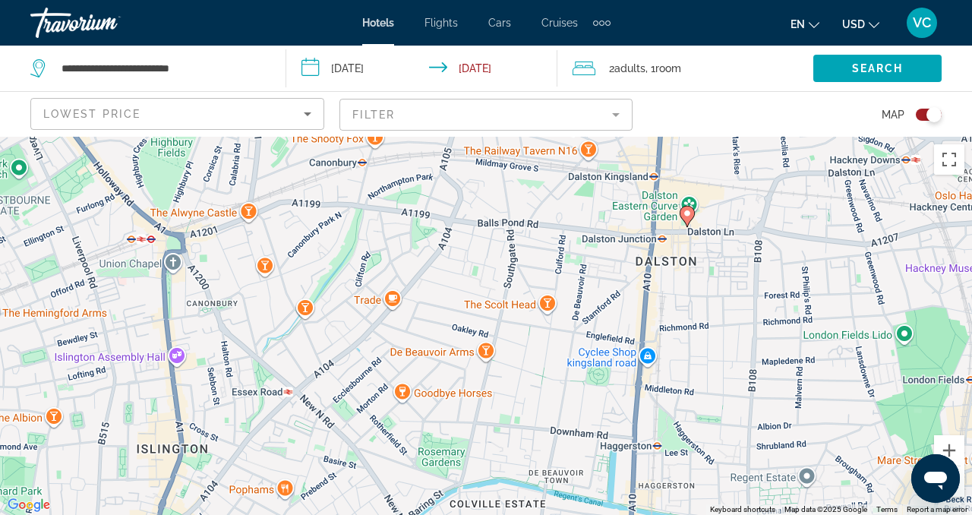
click at [687, 216] on image "Main content" at bounding box center [686, 213] width 9 height 9
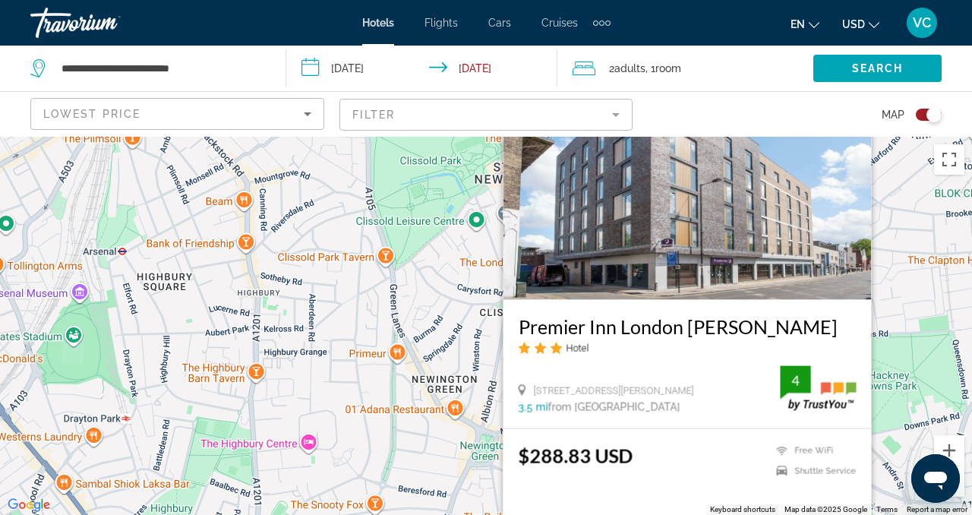
click at [442, 370] on div "To activate drag with keyboard, press Alt + Enter. Once in keyboard drag state,…" at bounding box center [486, 326] width 972 height 378
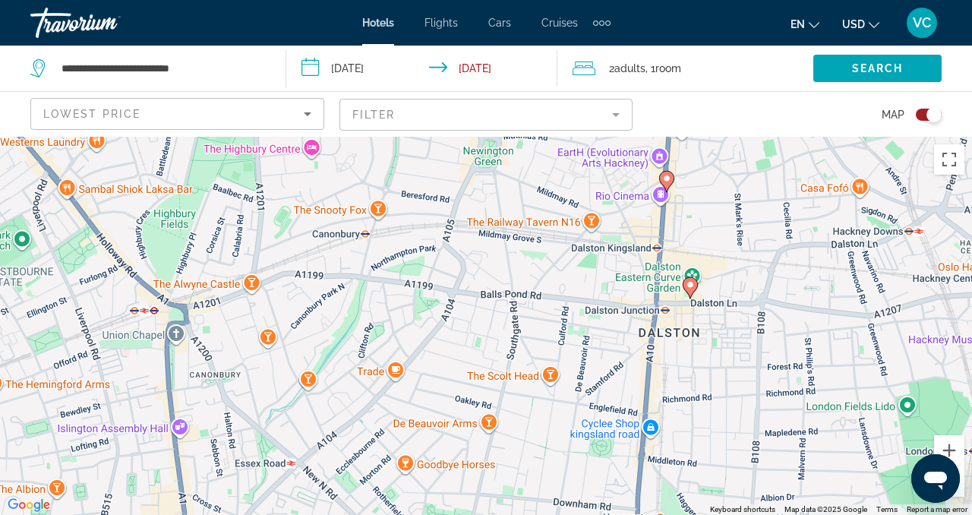
drag, startPoint x: 442, startPoint y: 370, endPoint x: 443, endPoint y: 69, distance: 301.4
click at [443, 137] on div "**********" at bounding box center [486, 394] width 972 height 515
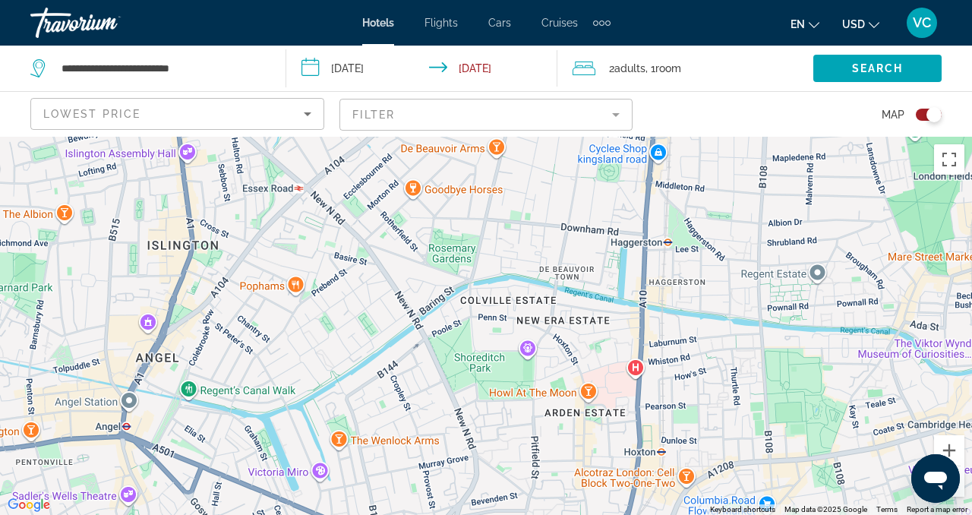
drag, startPoint x: 419, startPoint y: 322, endPoint x: 428, endPoint y: 49, distance: 272.7
click at [429, 137] on div "**********" at bounding box center [486, 394] width 972 height 515
click at [119, 351] on icon "Main content" at bounding box center [122, 348] width 14 height 20
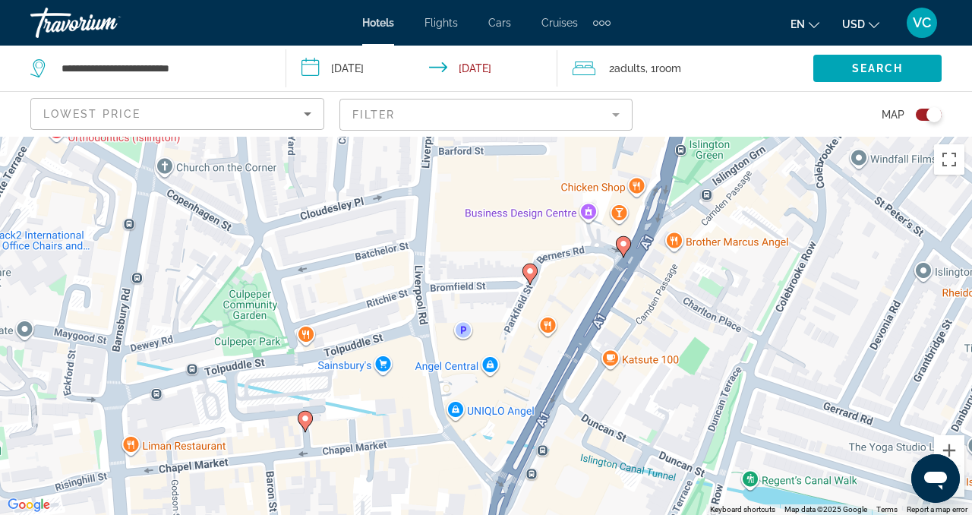
click at [307, 424] on icon "Main content" at bounding box center [305, 421] width 14 height 20
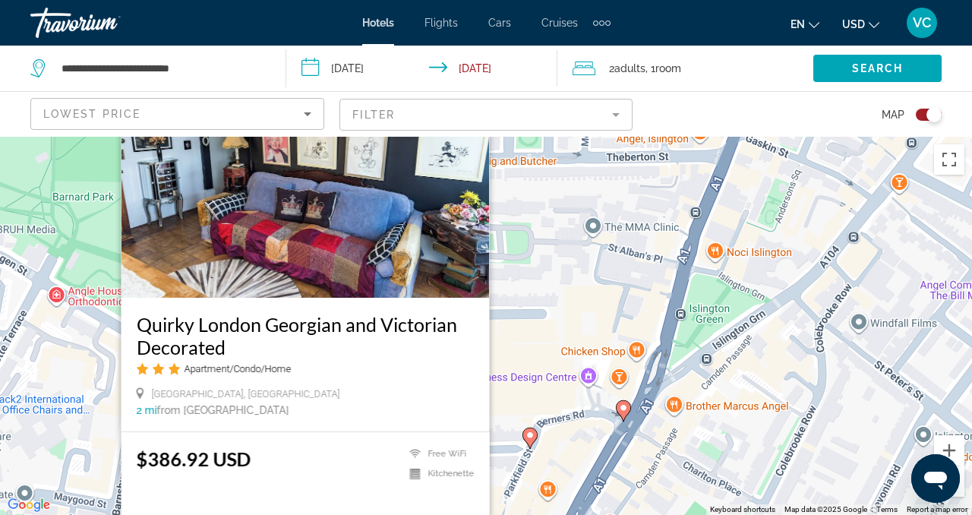
click at [546, 319] on div "To activate drag with keyboard, press Alt + Enter. Once in keyboard drag state,…" at bounding box center [486, 326] width 972 height 378
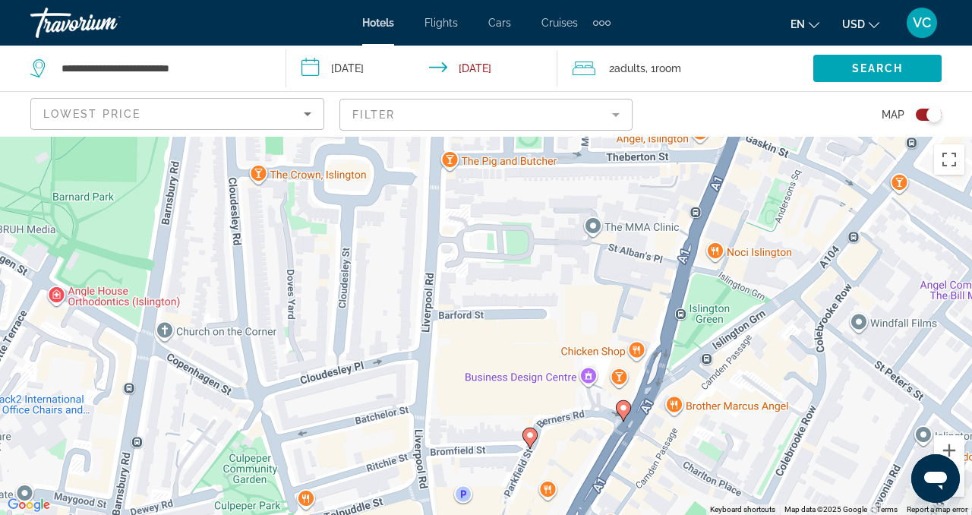
click at [627, 418] on gmp-advanced-marker "Main content" at bounding box center [623, 410] width 15 height 23
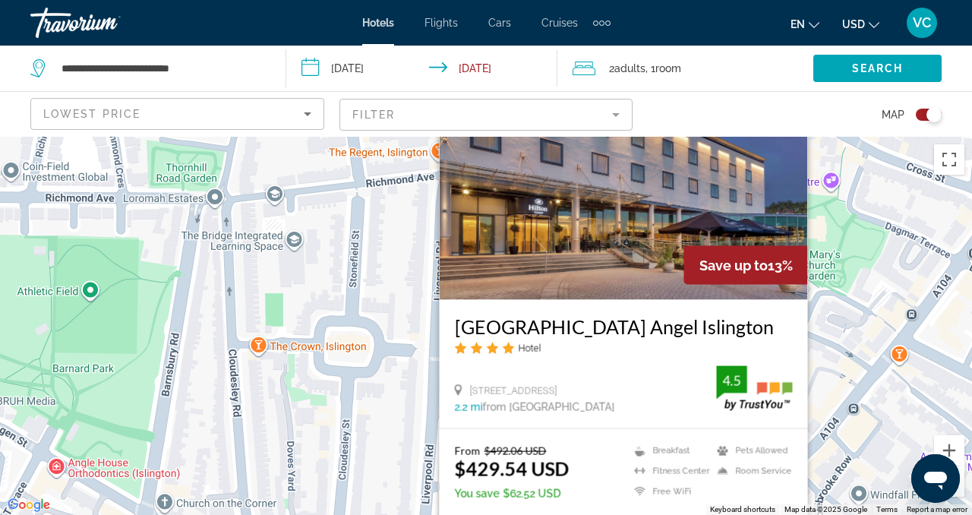
click at [399, 440] on div "To activate drag with keyboard, press Alt + Enter. Once in keyboard drag state,…" at bounding box center [486, 326] width 972 height 378
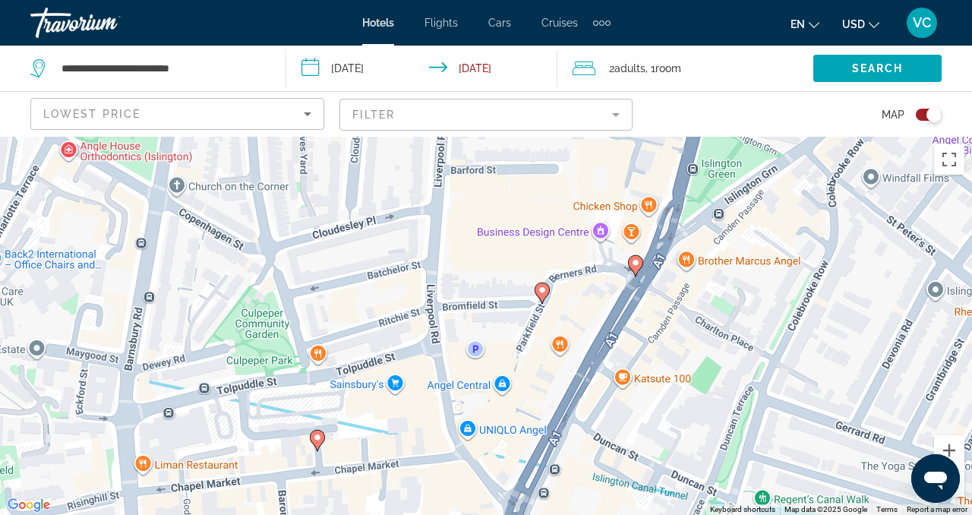
drag, startPoint x: 594, startPoint y: 478, endPoint x: 607, endPoint y: 159, distance: 319.8
click at [607, 159] on div "To activate drag with keyboard, press Alt + Enter. Once in keyboard drag state,…" at bounding box center [486, 326] width 972 height 378
click at [545, 296] on icon "Main content" at bounding box center [542, 294] width 14 height 20
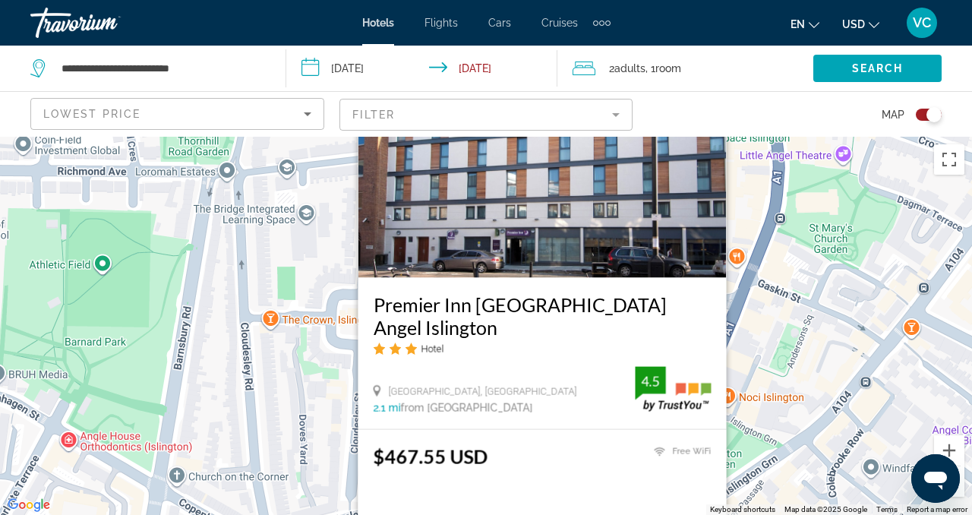
click at [303, 415] on div "To activate drag with keyboard, press Alt + Enter. Once in keyboard drag state,…" at bounding box center [486, 326] width 972 height 378
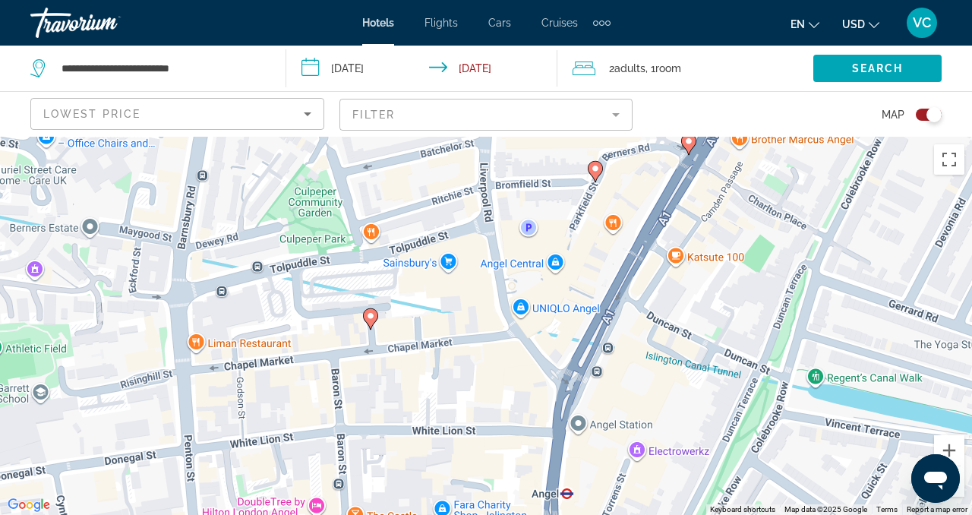
drag, startPoint x: 519, startPoint y: 436, endPoint x: 565, endPoint y: 27, distance: 411.7
click at [566, 25] on div "**********" at bounding box center [486, 257] width 972 height 515
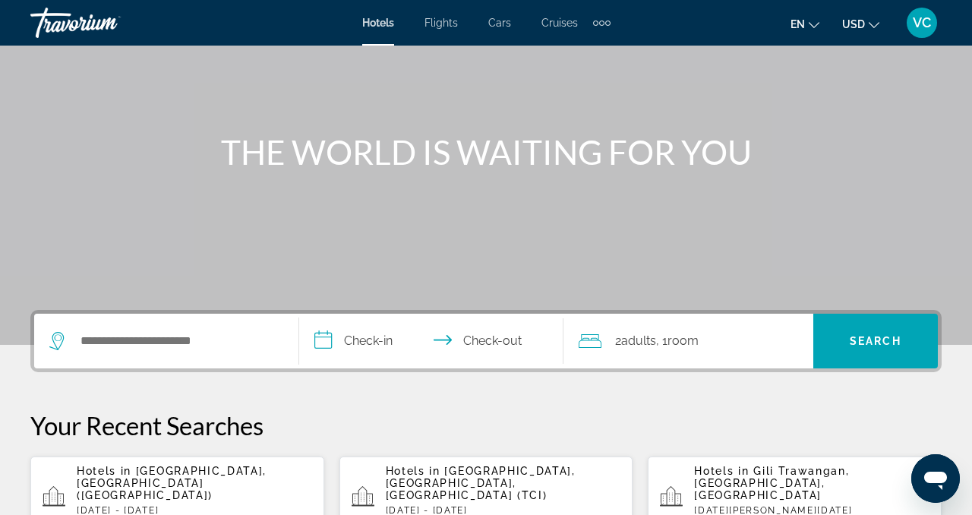
click at [232, 353] on div "Search widget" at bounding box center [166, 341] width 234 height 55
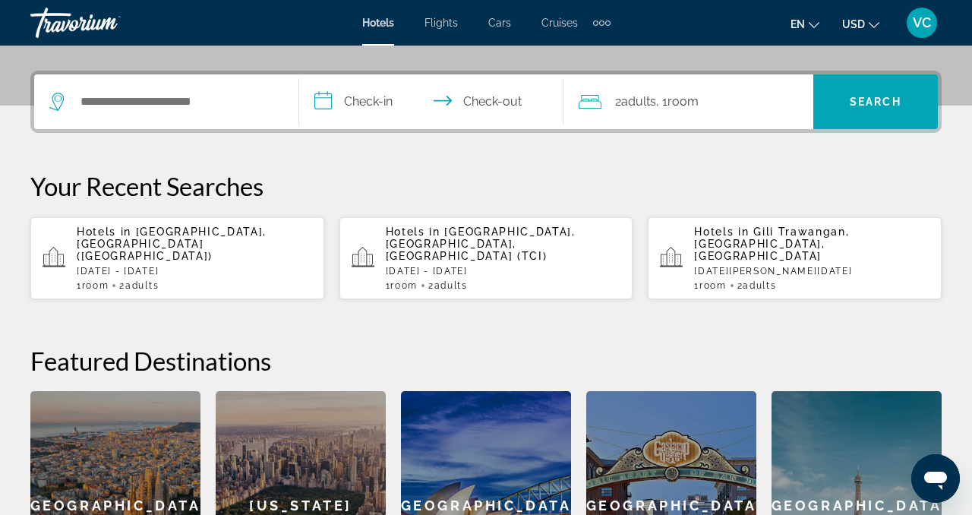
scroll to position [371, 0]
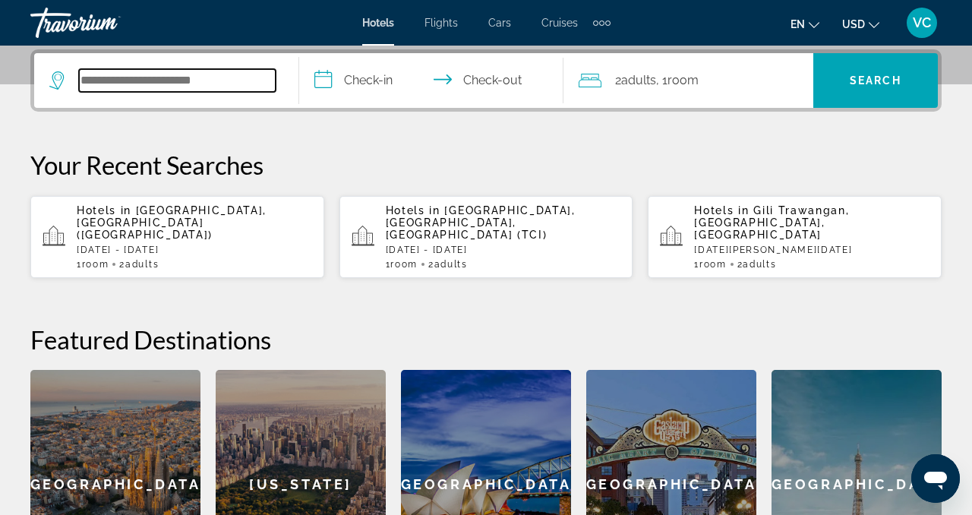
click at [182, 74] on input "Search widget" at bounding box center [177, 80] width 197 height 23
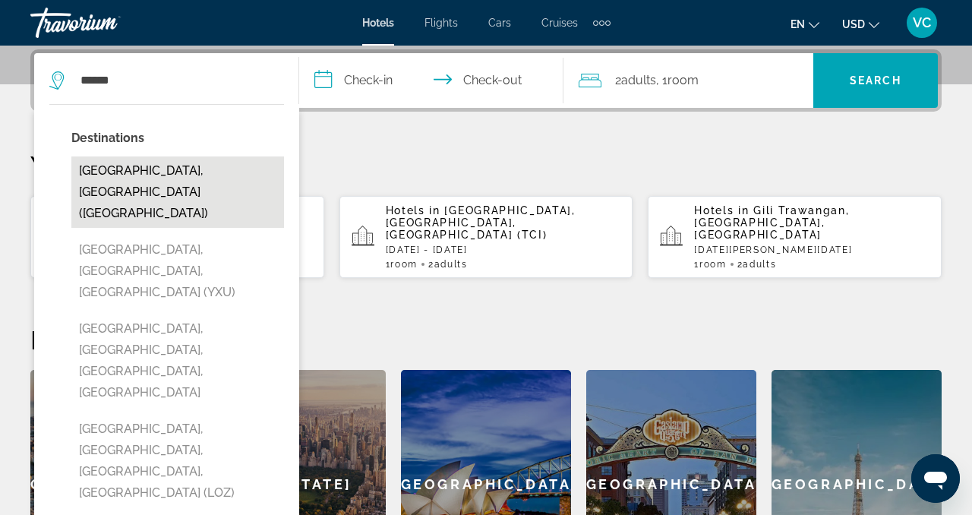
click at [185, 172] on button "[GEOGRAPHIC_DATA], [GEOGRAPHIC_DATA] ([GEOGRAPHIC_DATA])" at bounding box center [177, 191] width 213 height 71
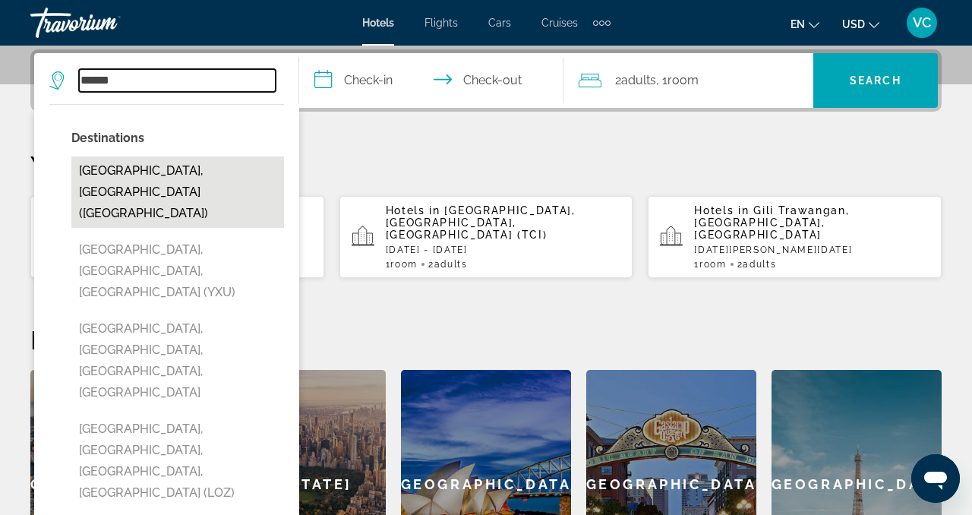
type input "**********"
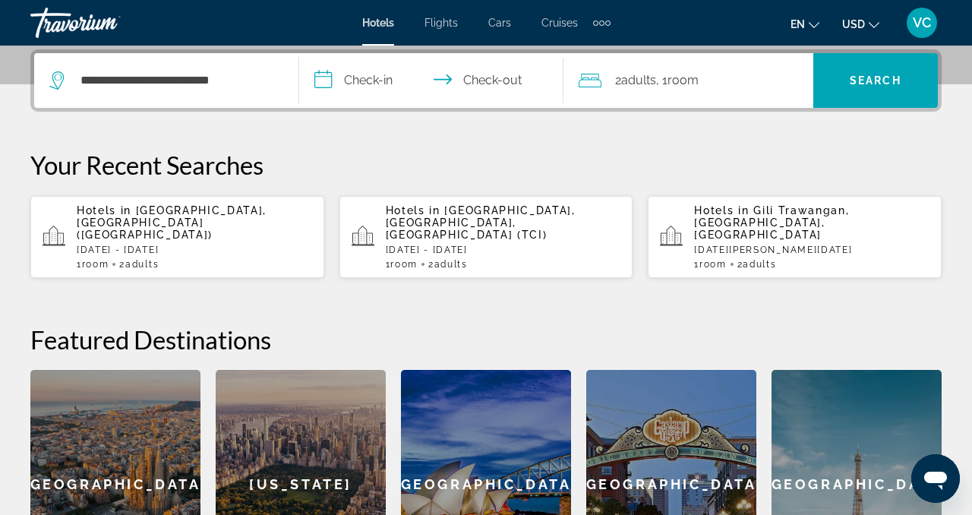
click at [378, 76] on input "**********" at bounding box center [434, 82] width 271 height 59
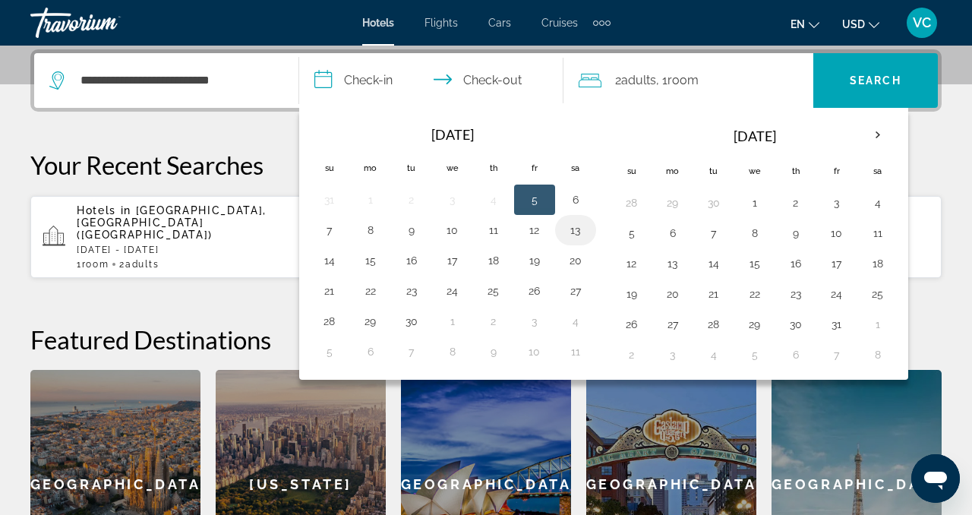
click at [573, 229] on button "13" at bounding box center [575, 229] width 24 height 21
click at [333, 263] on button "14" at bounding box center [329, 260] width 24 height 21
type input "**********"
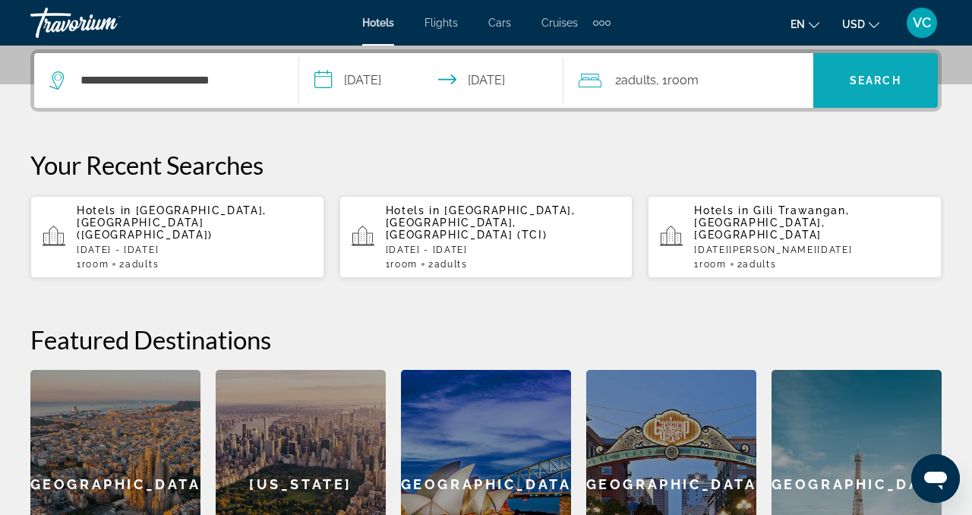
click at [874, 79] on span "Search" at bounding box center [875, 80] width 52 height 12
